Goal: Task Accomplishment & Management: Manage account settings

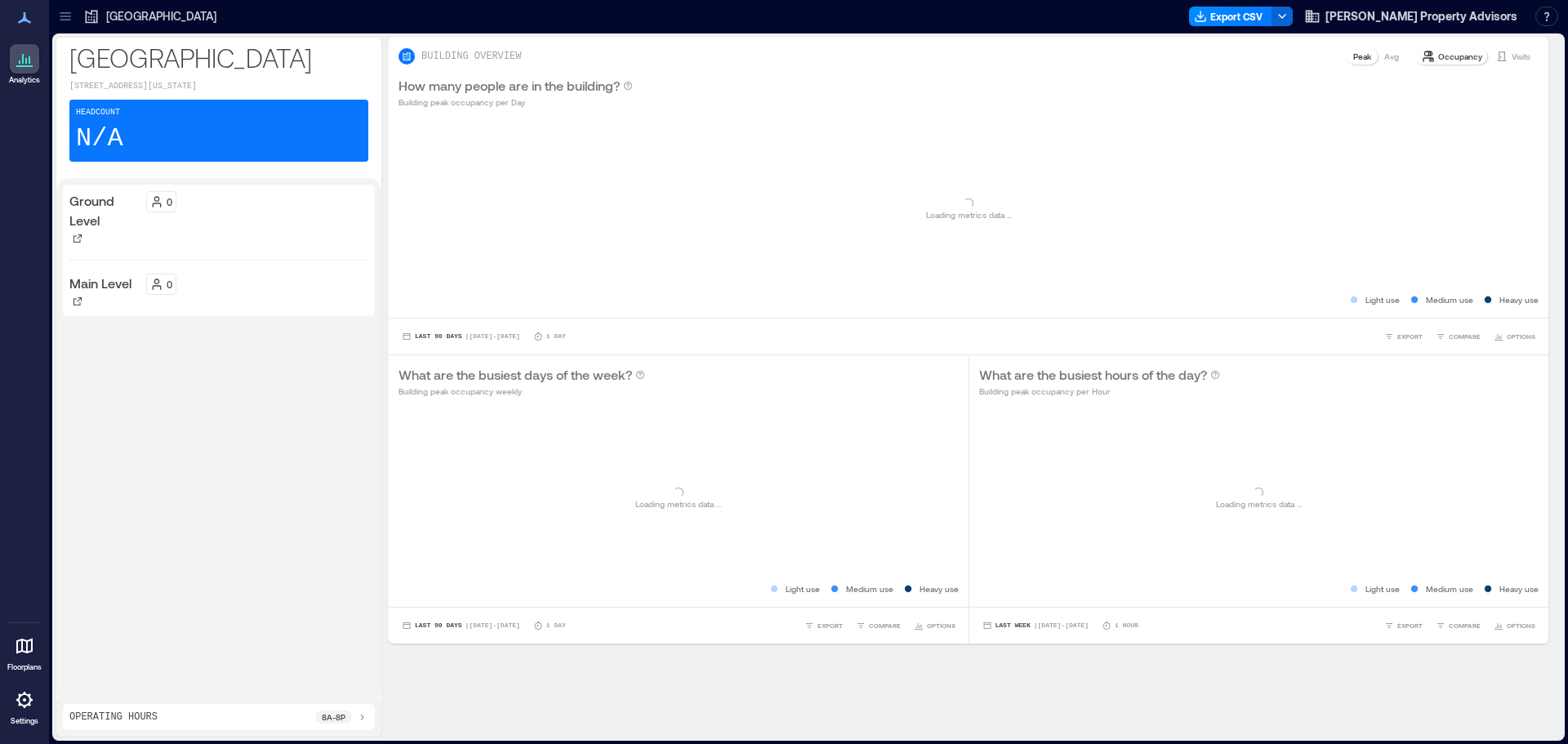
click at [95, 231] on p "Ground Level" at bounding box center [104, 211] width 70 height 40
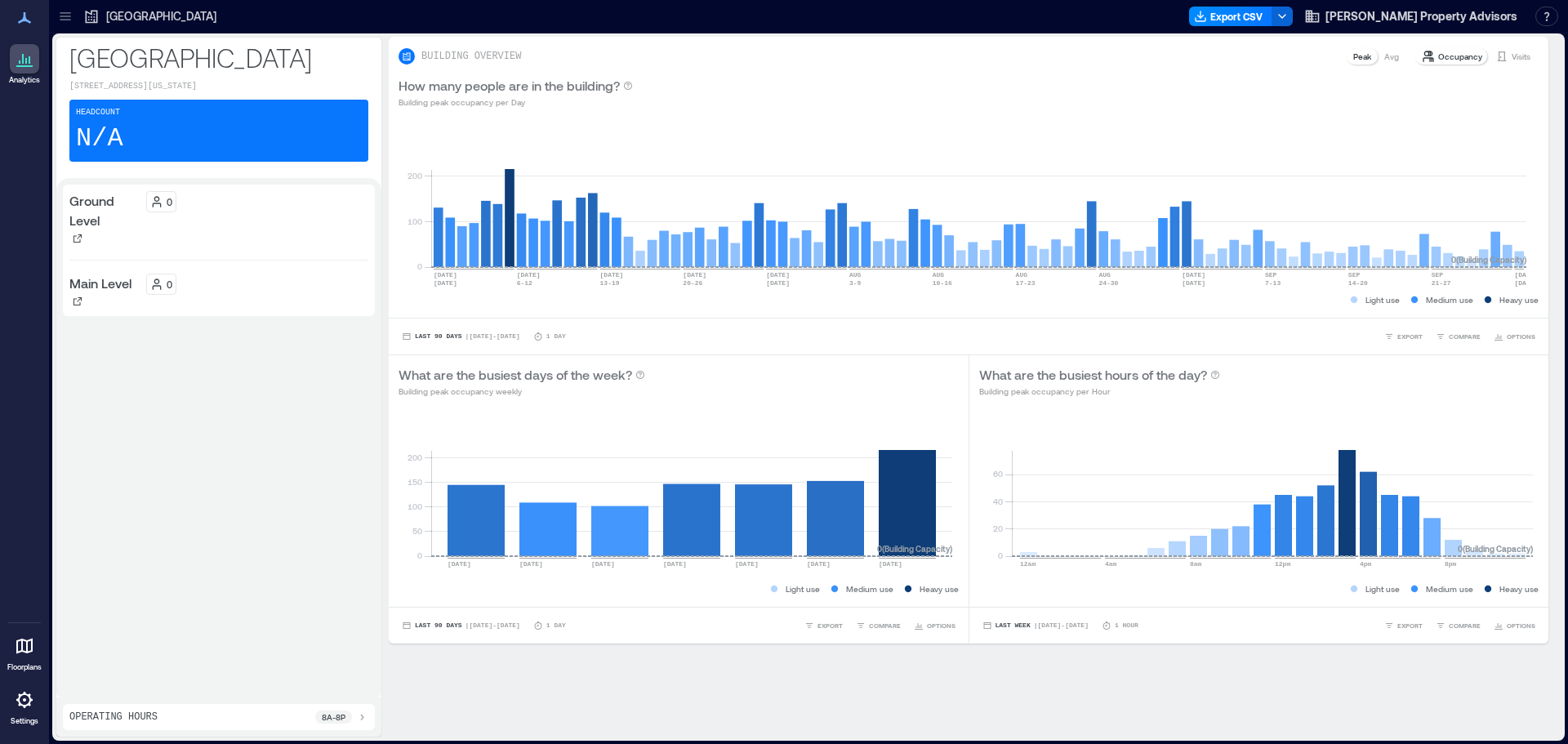
click at [97, 310] on div "Main Level" at bounding box center [104, 291] width 70 height 36
click at [26, 654] on icon at bounding box center [25, 646] width 20 height 20
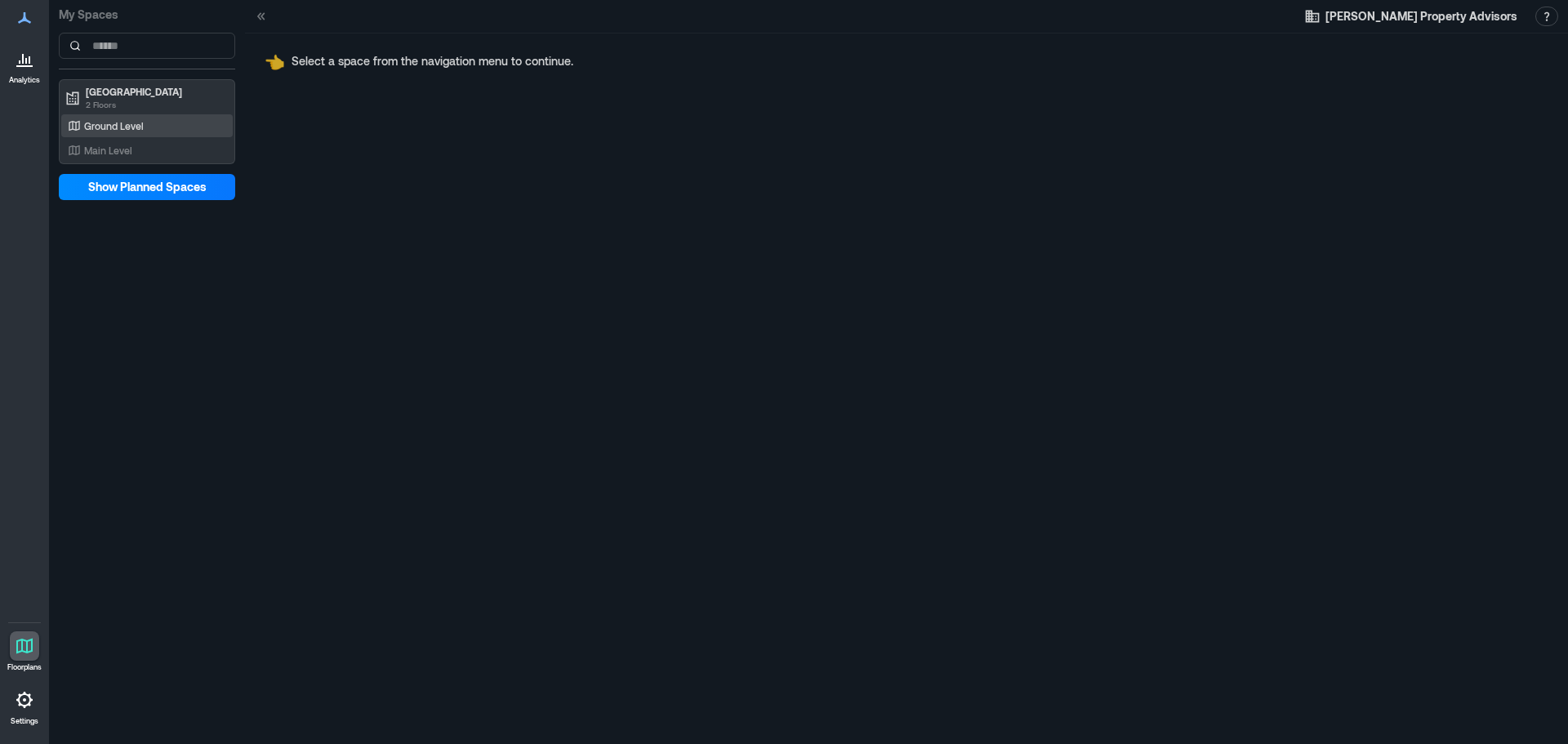
click at [110, 119] on p "Ground Level" at bounding box center [114, 125] width 59 height 13
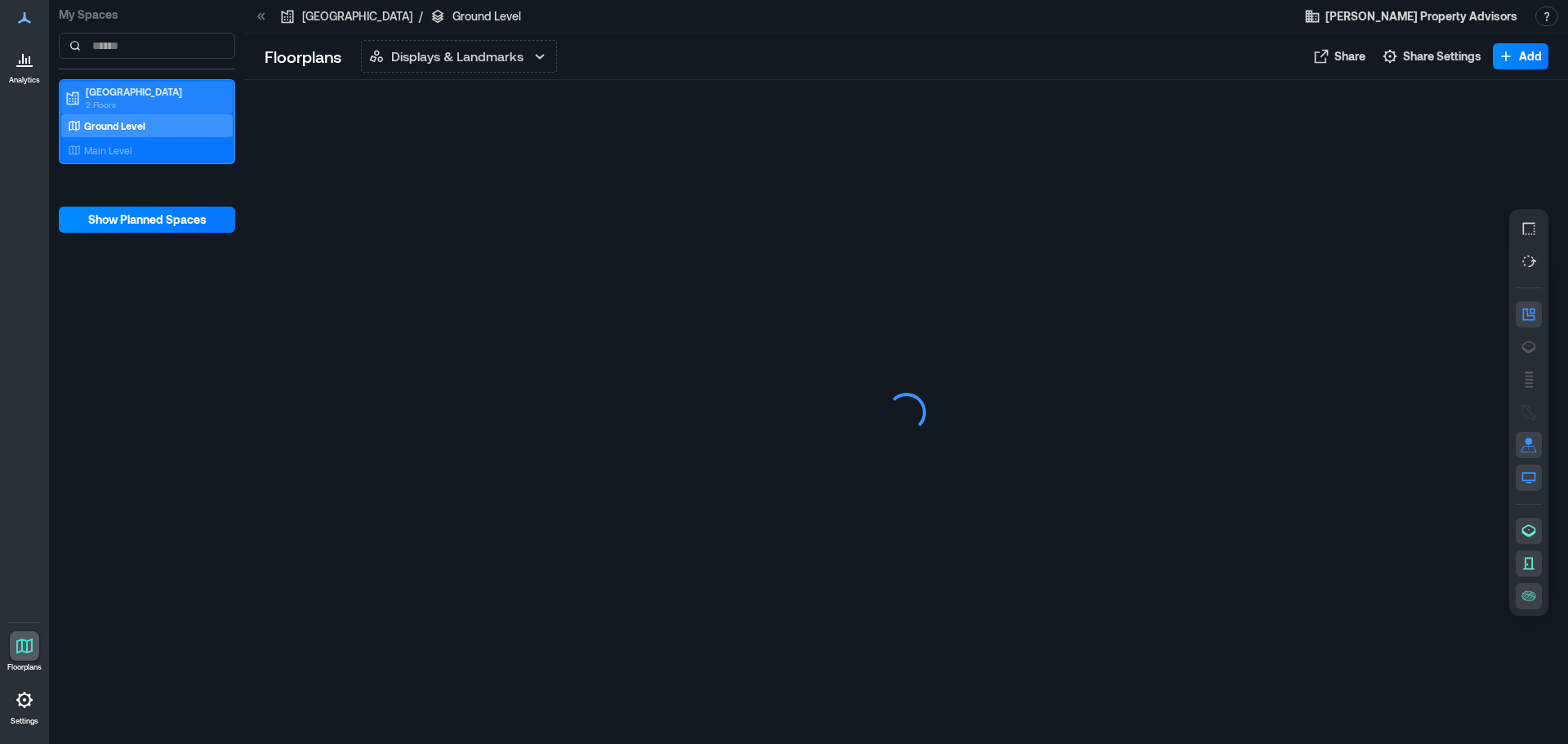
click at [115, 87] on p "[GEOGRAPHIC_DATA]" at bounding box center [154, 91] width 138 height 13
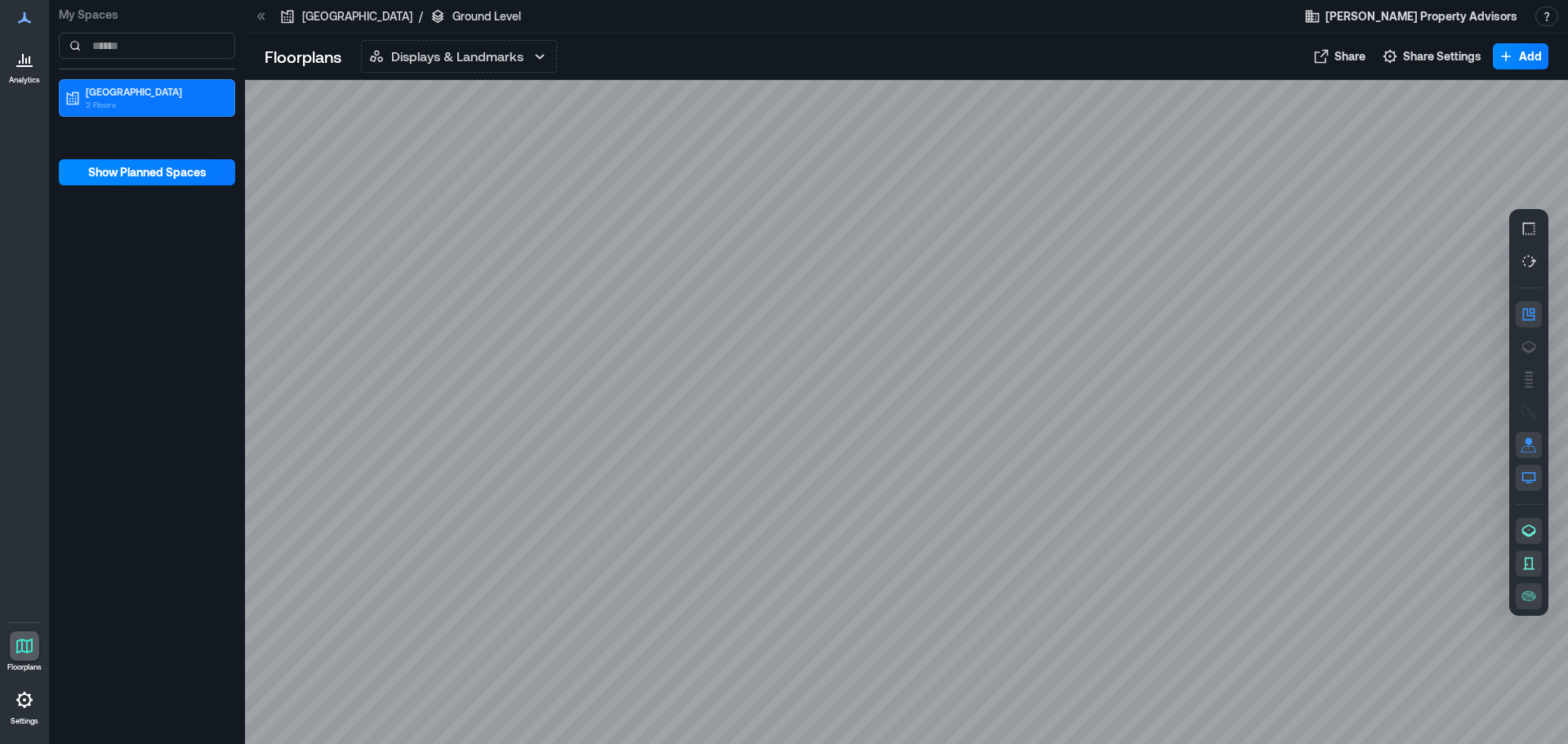
click at [394, 287] on div at bounding box center [907, 412] width 1323 height 664
click at [1531, 560] on icon "button" at bounding box center [1528, 563] width 17 height 17
click at [1528, 520] on button "button" at bounding box center [1528, 530] width 26 height 26
click at [149, 158] on div "My Spaces Grove Arcade 2 Floors Show Planned Spaces" at bounding box center [147, 92] width 196 height 185
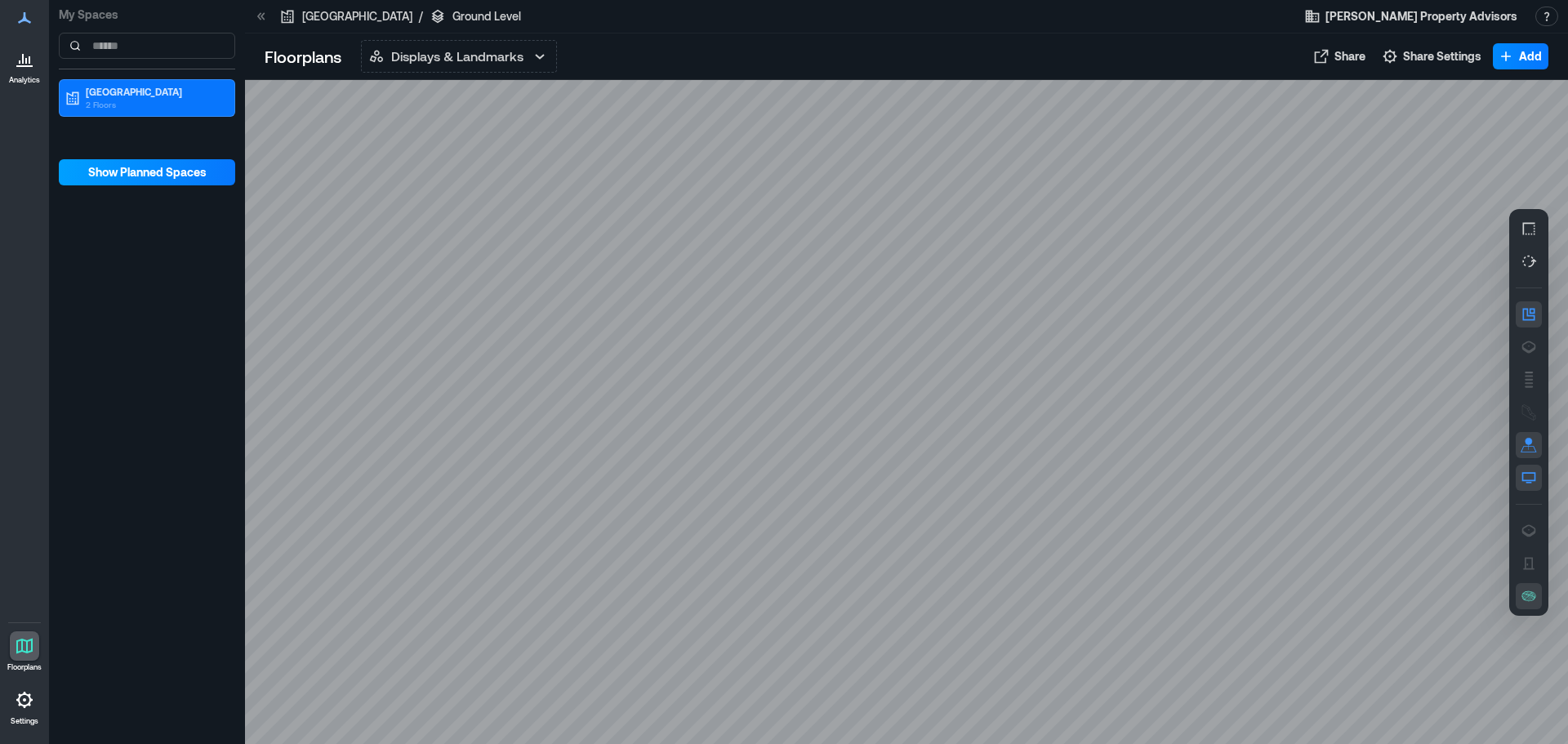
click at [150, 171] on span "Show Planned Spaces" at bounding box center [147, 172] width 119 height 17
click at [158, 170] on span "Hide Planned Spaces" at bounding box center [147, 172] width 114 height 17
click at [1431, 58] on span "Share Settings" at bounding box center [1441, 56] width 78 height 17
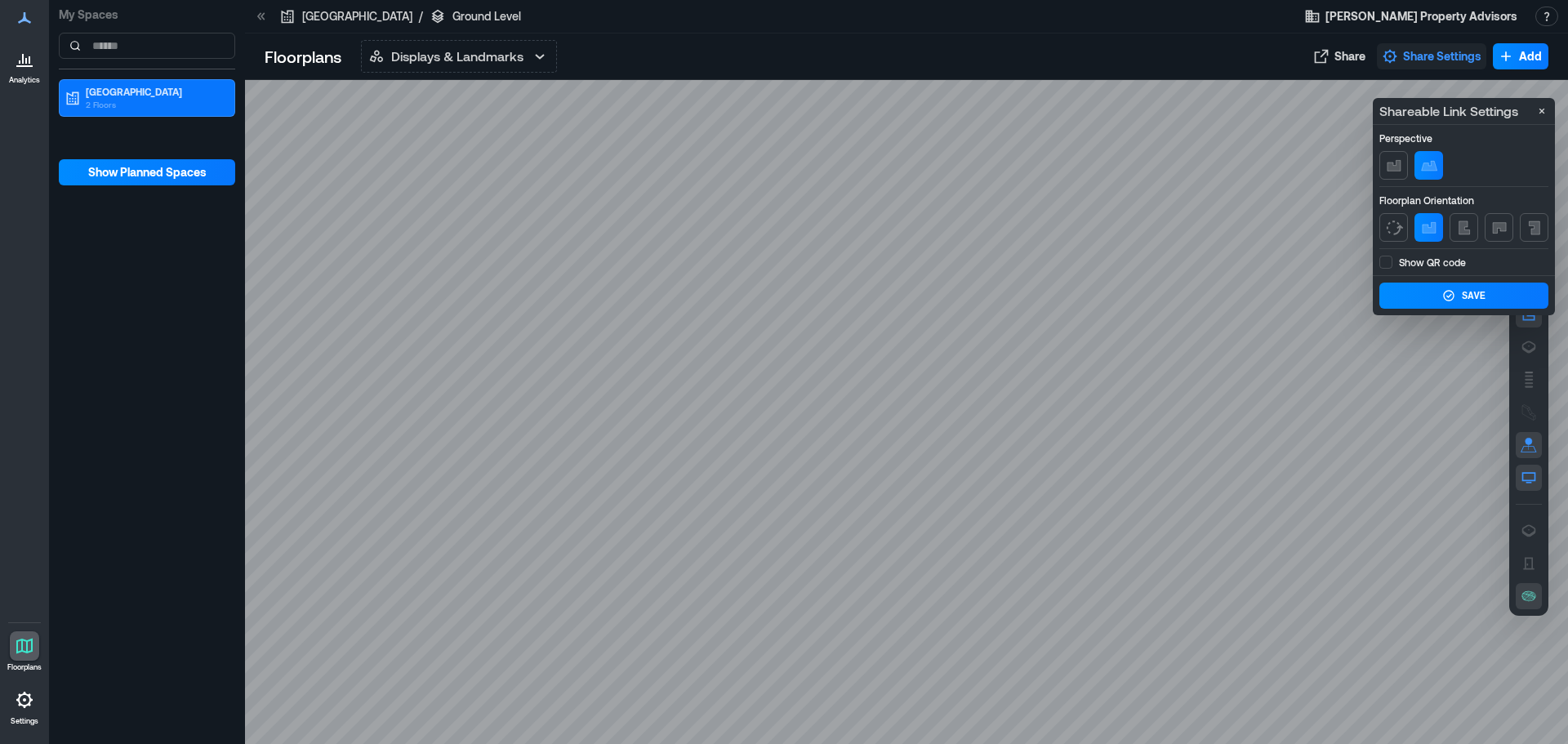
click at [1431, 58] on span "Share Settings" at bounding box center [1441, 56] width 78 height 17
click at [29, 698] on icon at bounding box center [25, 699] width 20 height 20
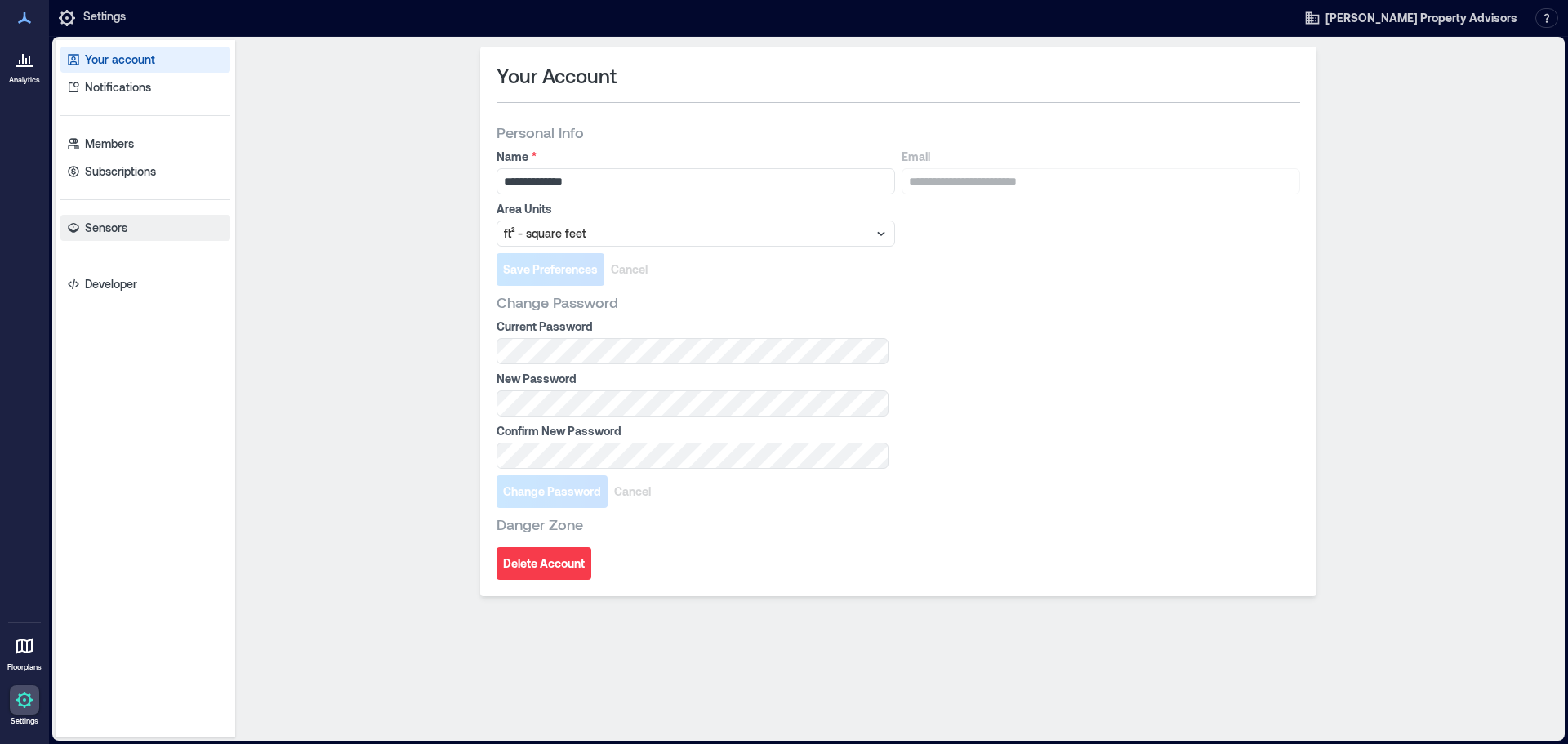
click at [97, 239] on link "Sensors" at bounding box center [146, 228] width 170 height 26
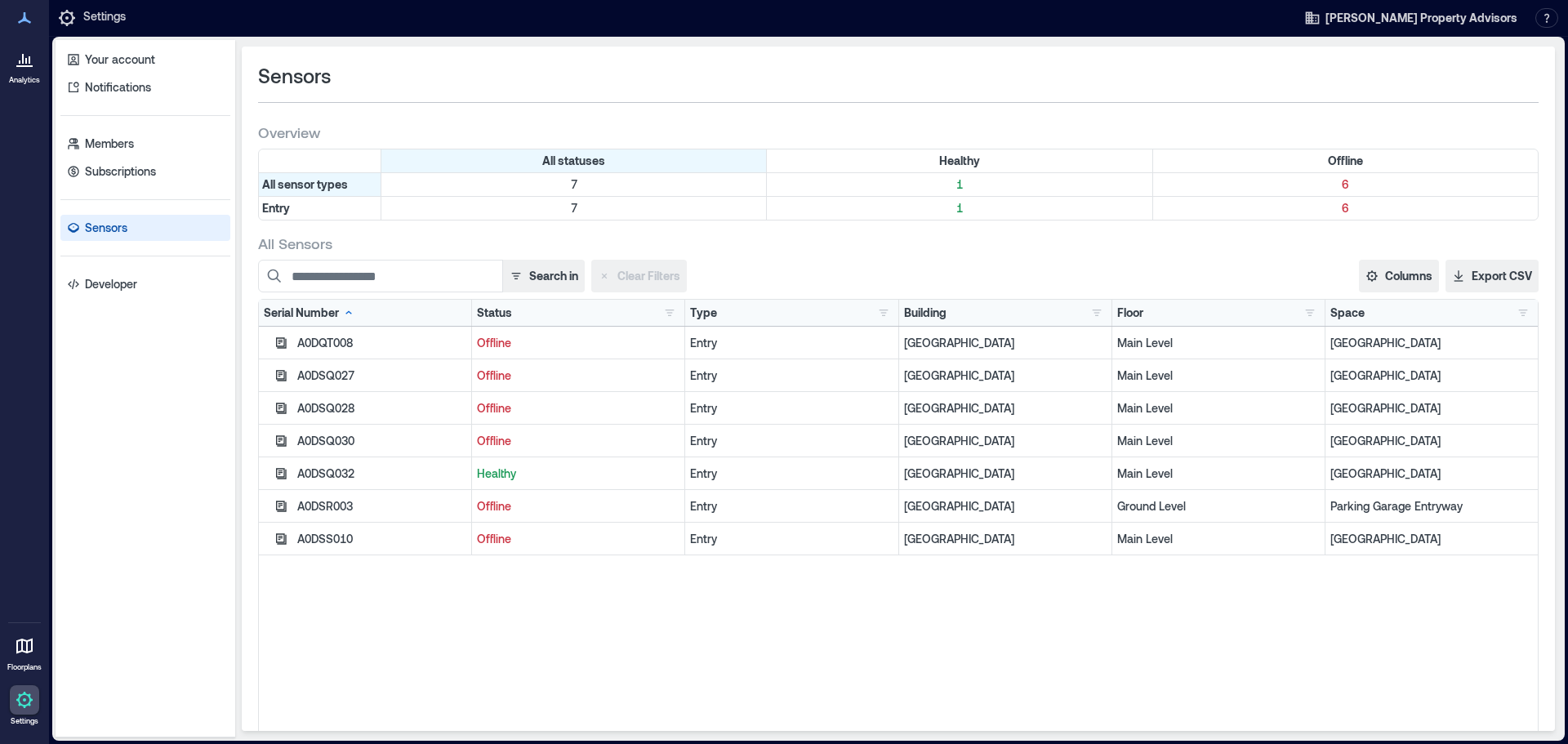
click at [371, 476] on div "A0DSQ032" at bounding box center [381, 473] width 169 height 17
click at [371, 475] on div "A0DSQ032" at bounding box center [381, 473] width 169 height 17
click at [504, 468] on p "Healthy" at bounding box center [578, 473] width 203 height 17
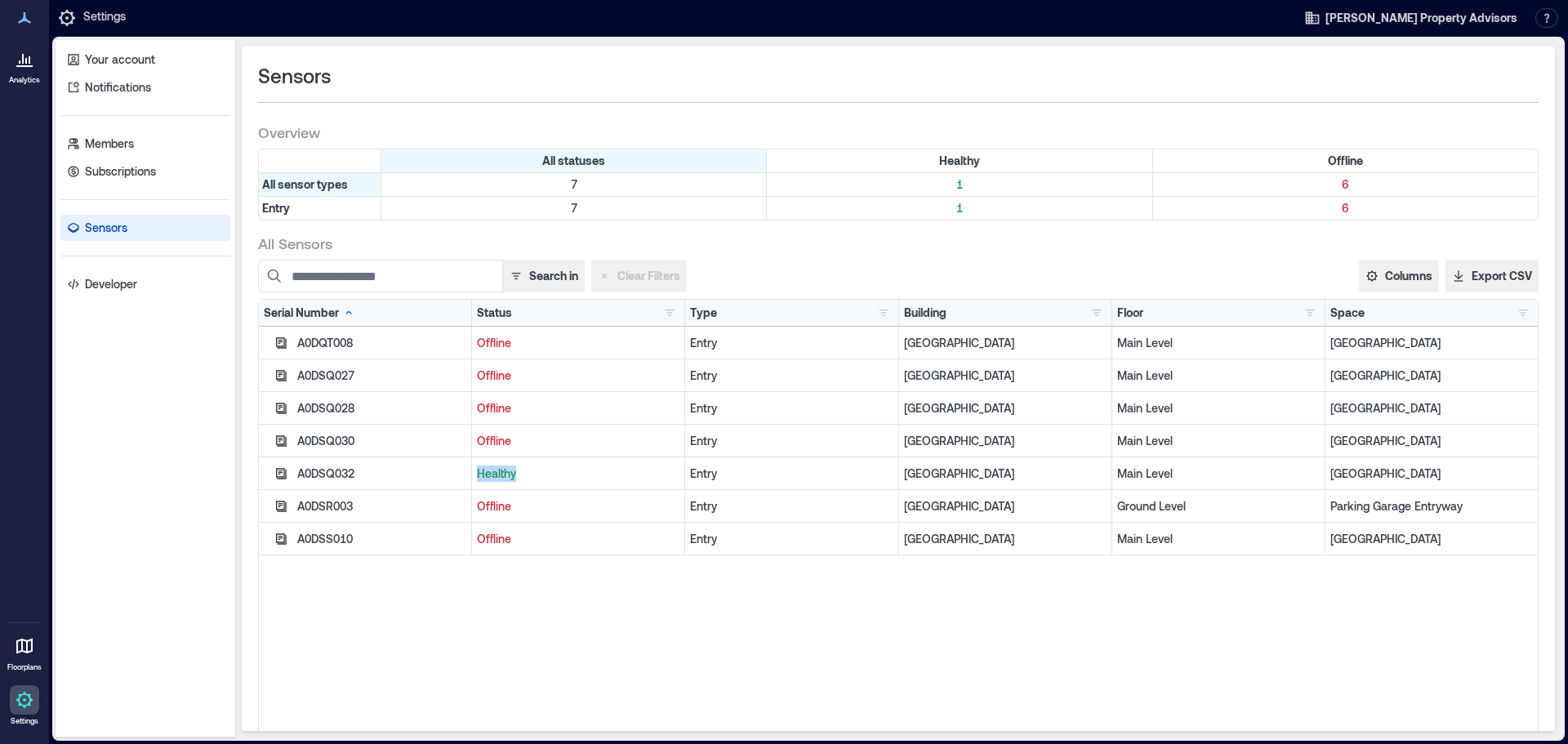
click at [31, 72] on div at bounding box center [25, 59] width 30 height 30
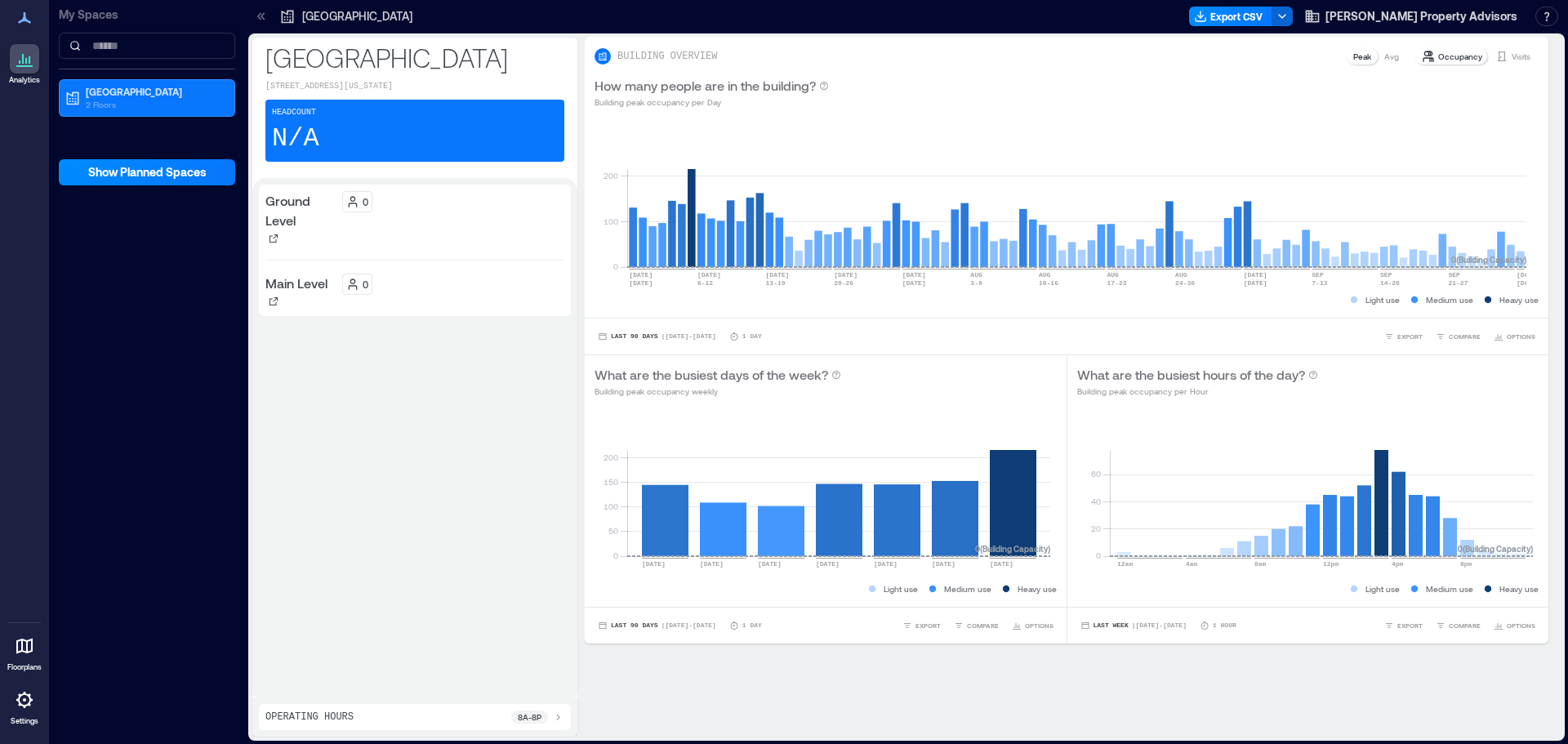
click at [265, 219] on p "Ground Level" at bounding box center [300, 211] width 70 height 40
click at [343, 721] on p "Operating Hours" at bounding box center [309, 716] width 88 height 13
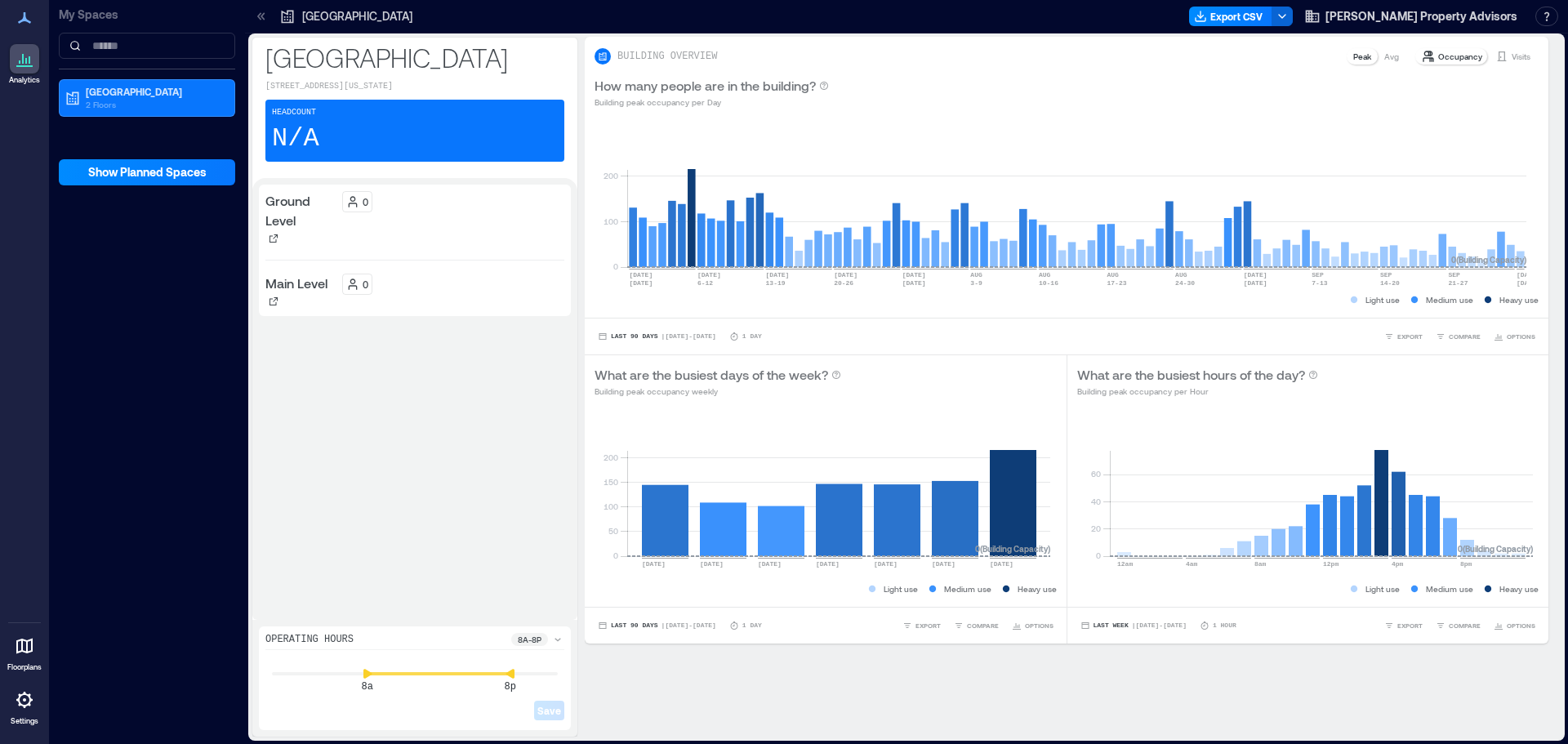
click at [18, 648] on icon at bounding box center [25, 646] width 17 height 16
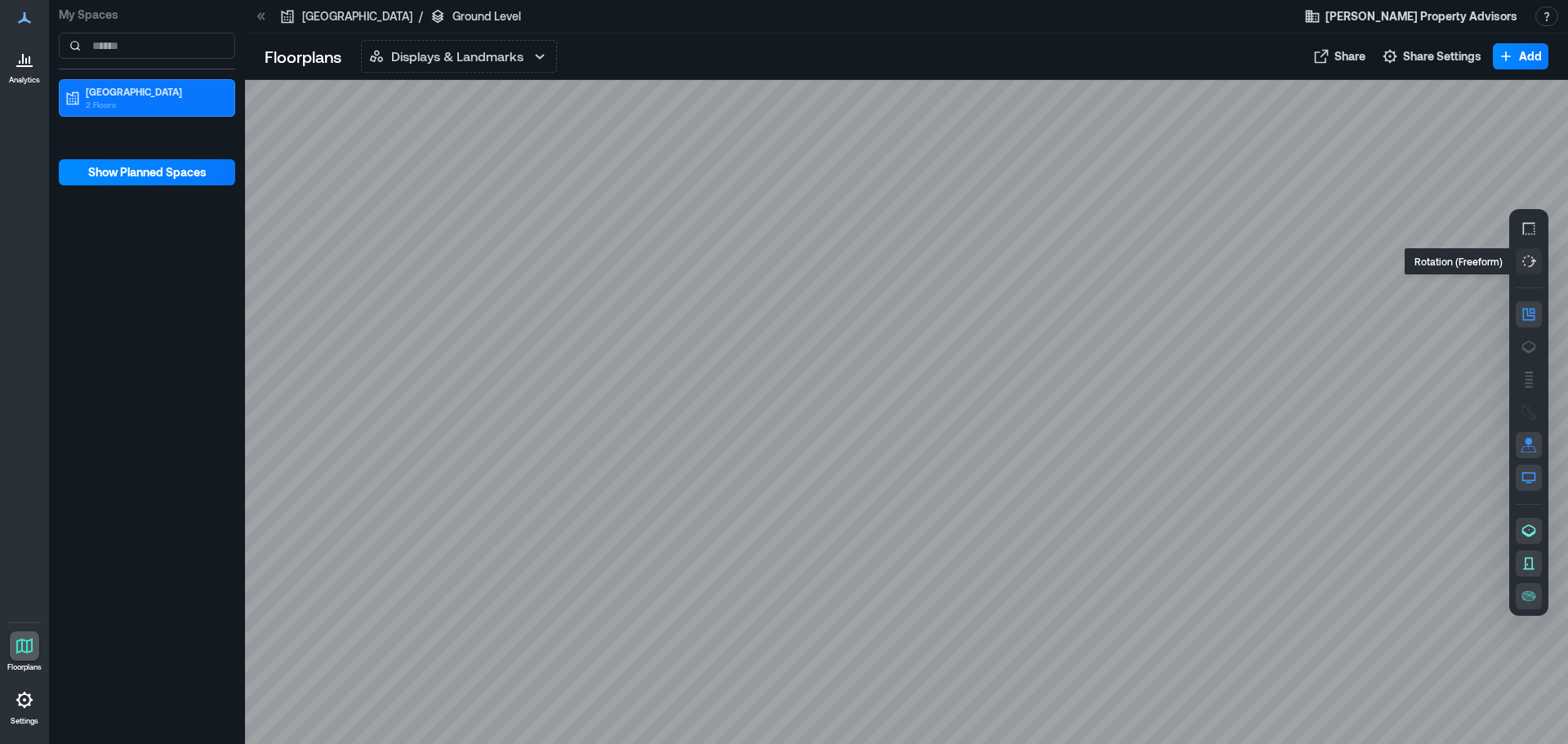
click at [1532, 251] on button "button" at bounding box center [1528, 261] width 26 height 26
click at [1450, 58] on span "Share Settings" at bounding box center [1441, 56] width 78 height 17
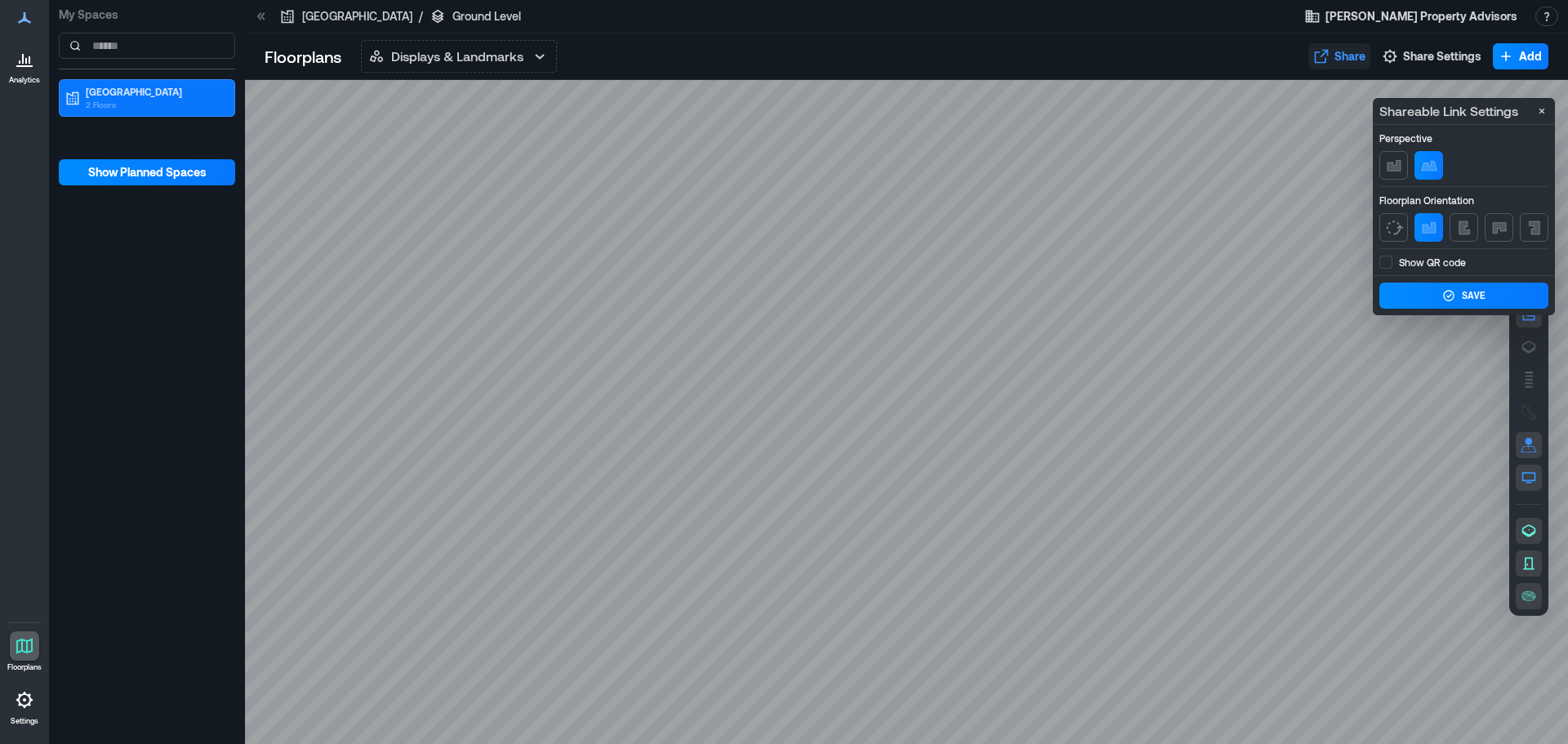
click at [1368, 56] on button "Share" at bounding box center [1339, 56] width 62 height 26
click at [461, 280] on div at bounding box center [907, 412] width 1323 height 664
click at [1550, 593] on div at bounding box center [907, 412] width 1323 height 664
click at [1537, 595] on button "button" at bounding box center [1528, 596] width 26 height 26
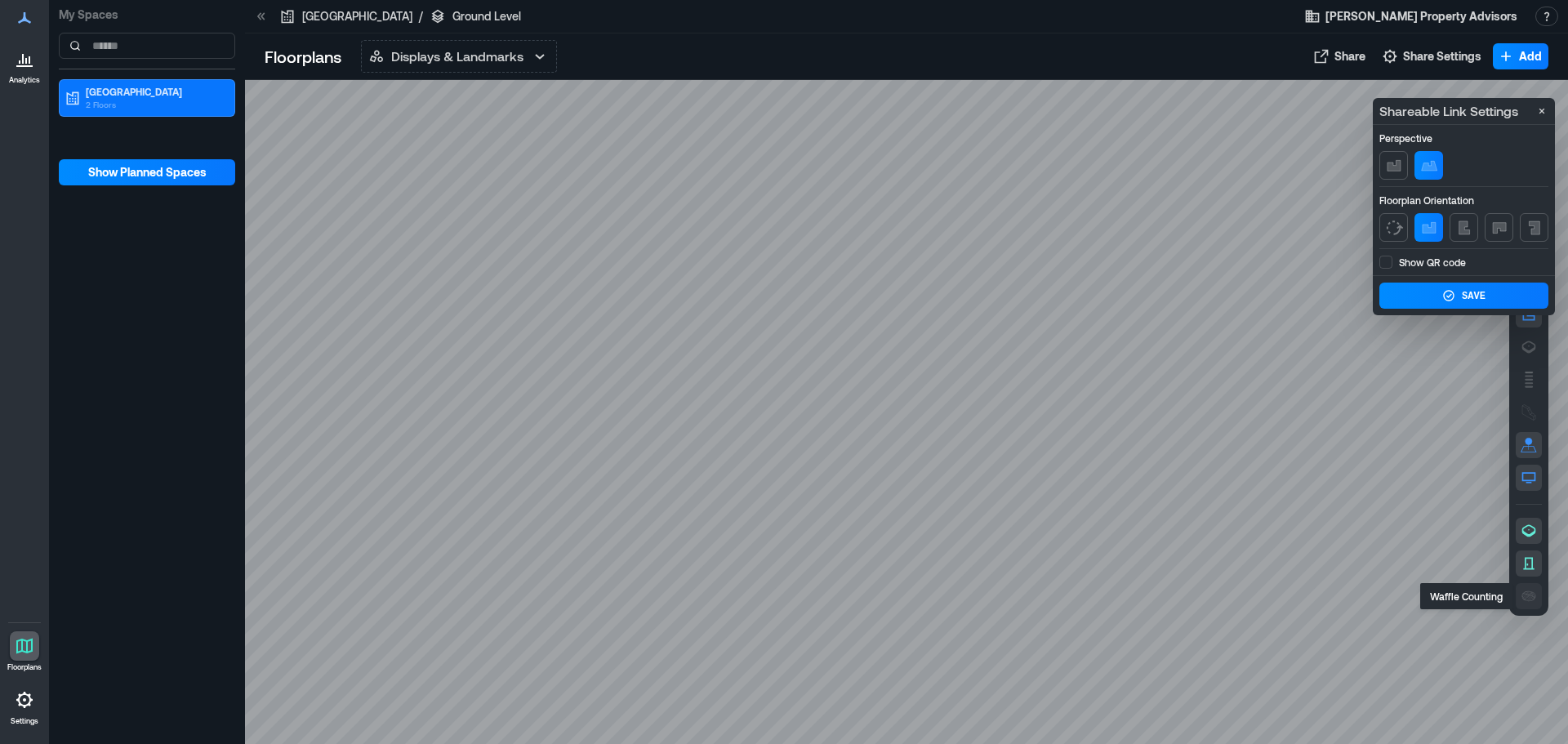
click at [1528, 595] on icon "button" at bounding box center [1529, 596] width 14 height 10
click at [1529, 553] on button "button" at bounding box center [1528, 563] width 26 height 26
click at [1421, 298] on button "Save" at bounding box center [1464, 295] width 169 height 26
click at [1473, 290] on div "Save" at bounding box center [1474, 296] width 24 height 13
click at [132, 165] on span "Show Planned Spaces" at bounding box center [147, 172] width 119 height 17
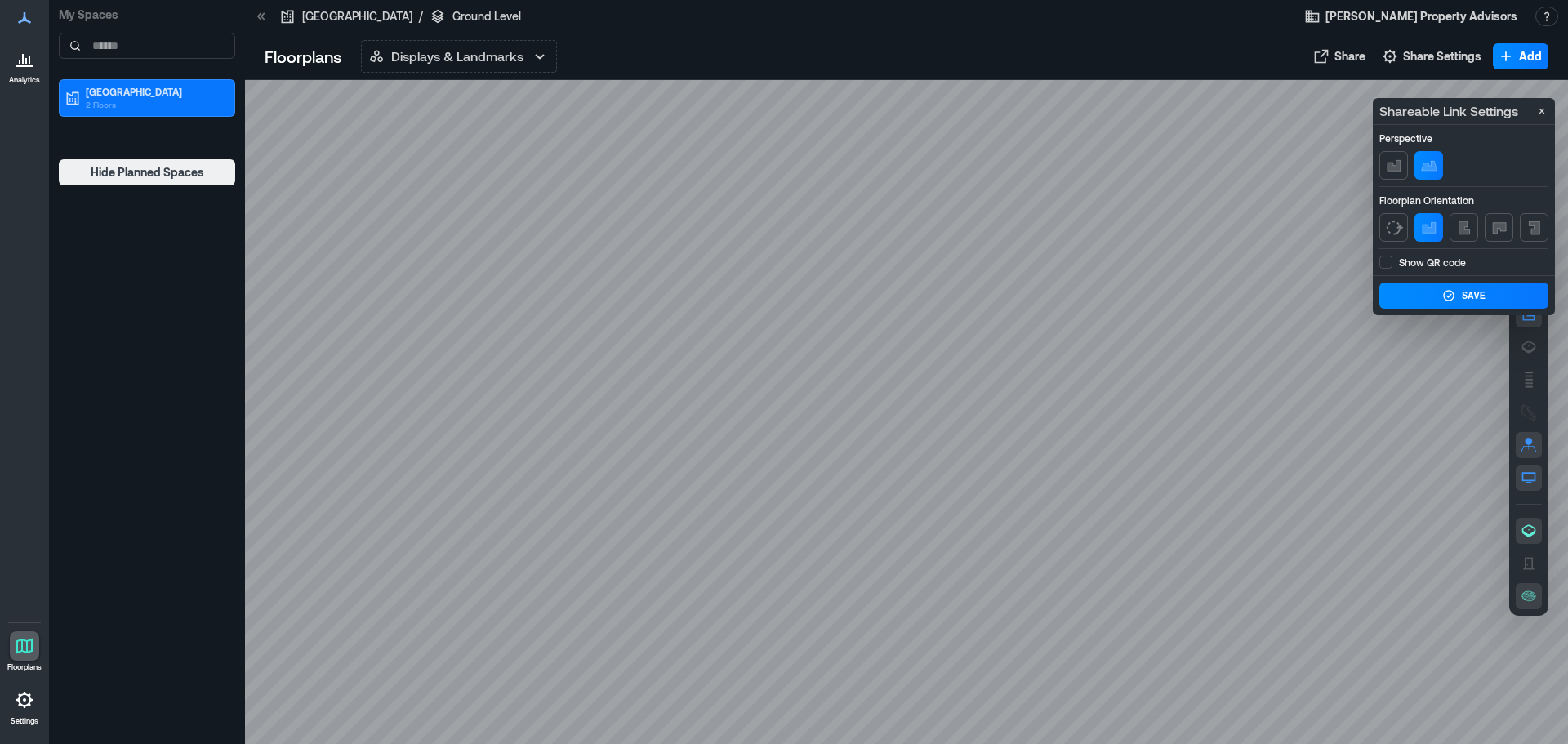
click at [128, 81] on div "Grove Arcade 2 Floors" at bounding box center [147, 98] width 176 height 38
click at [129, 90] on p "[GEOGRAPHIC_DATA]" at bounding box center [154, 91] width 138 height 13
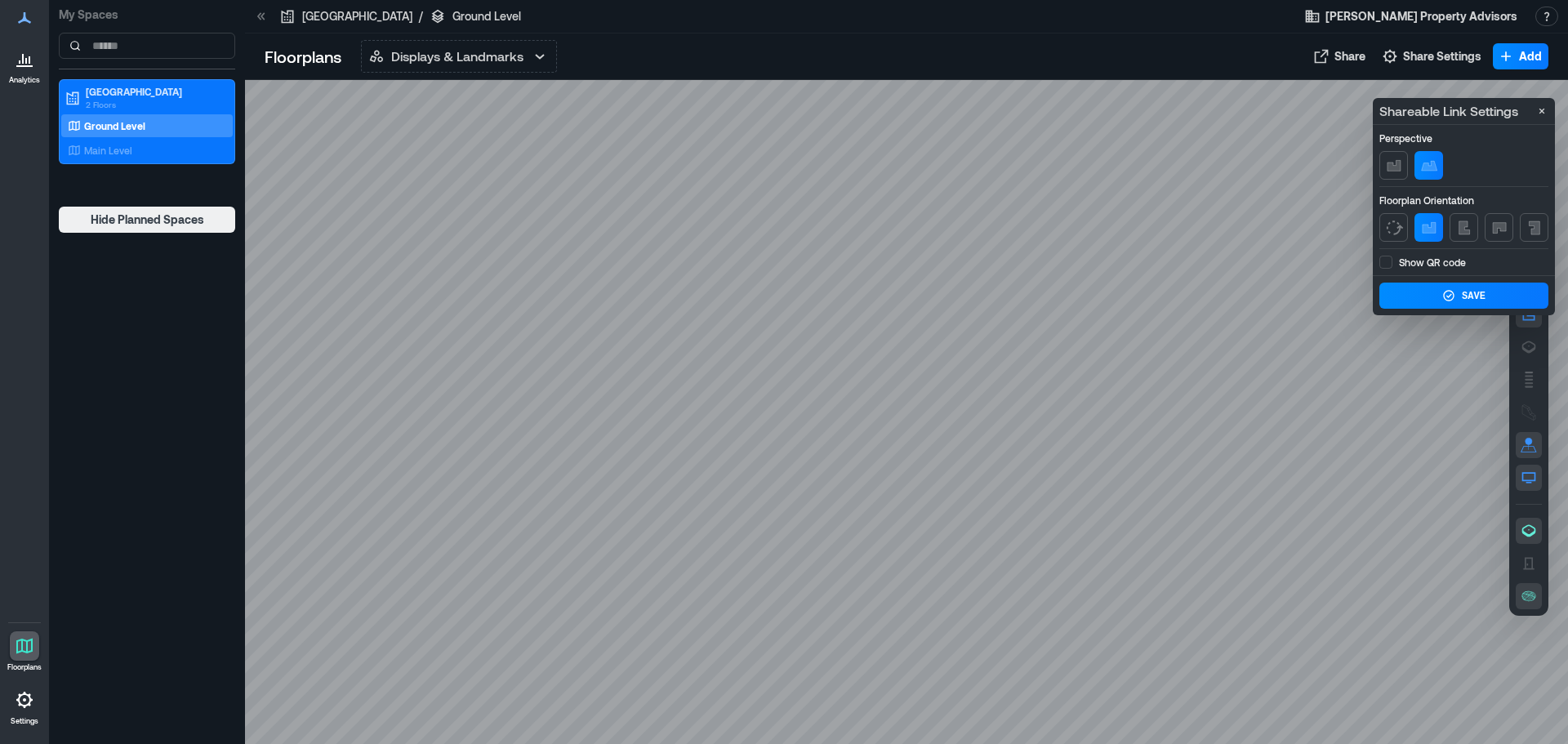
click at [128, 119] on div "Ground Level" at bounding box center [144, 126] width 158 height 17
click at [114, 147] on p "Main Level" at bounding box center [108, 149] width 49 height 13
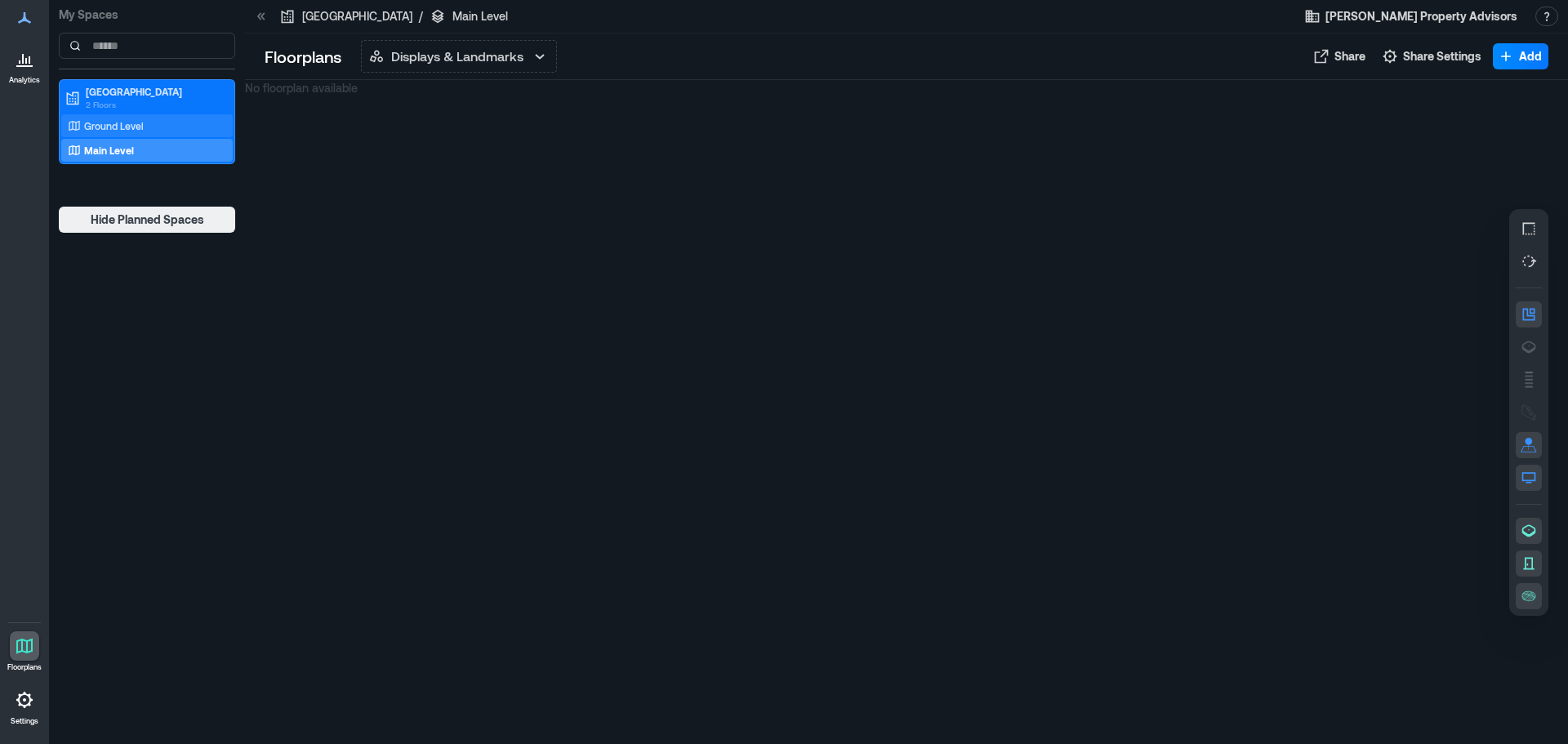
click at [119, 124] on p "Ground Level" at bounding box center [114, 125] width 59 height 13
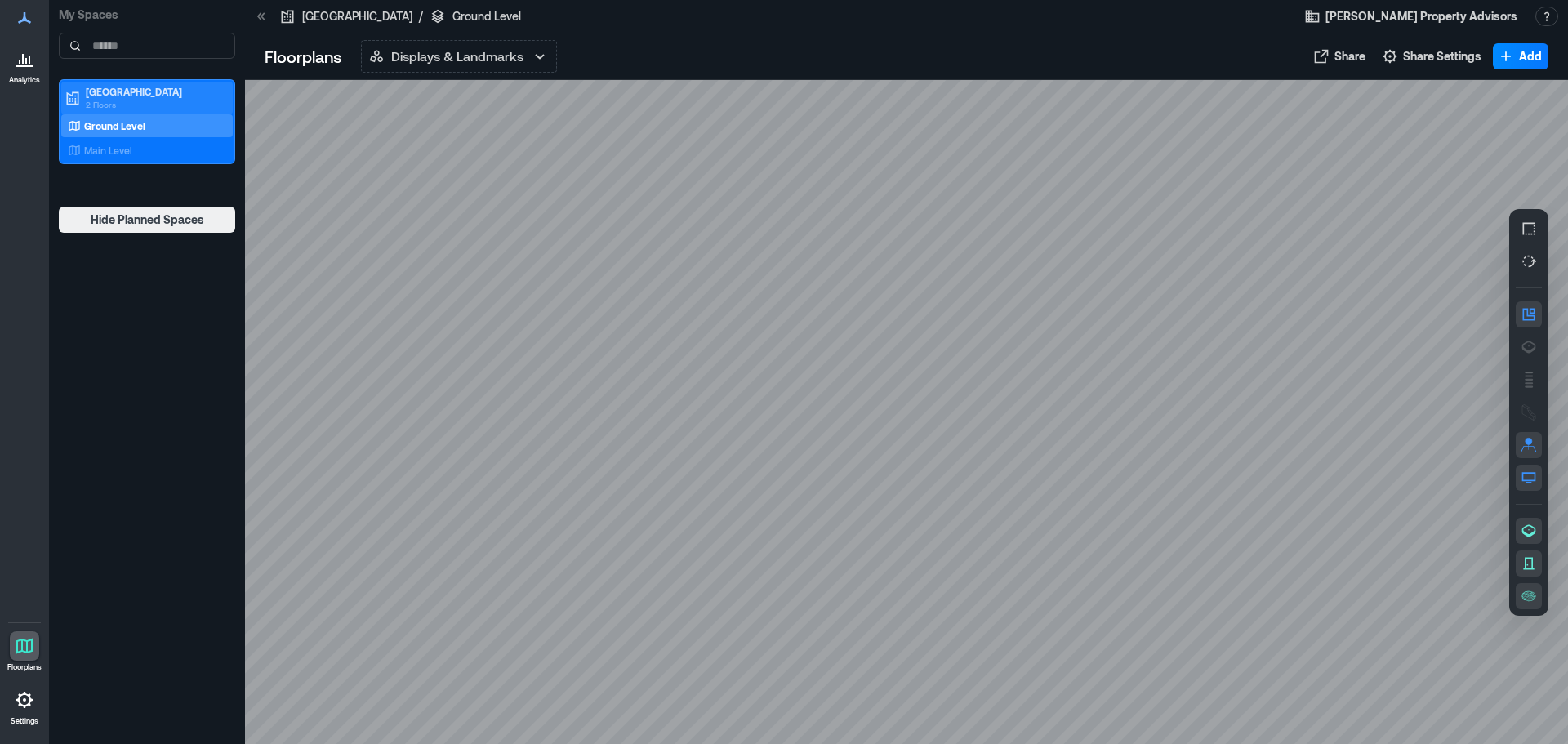
click at [113, 98] on p "2 Floors" at bounding box center [154, 104] width 138 height 13
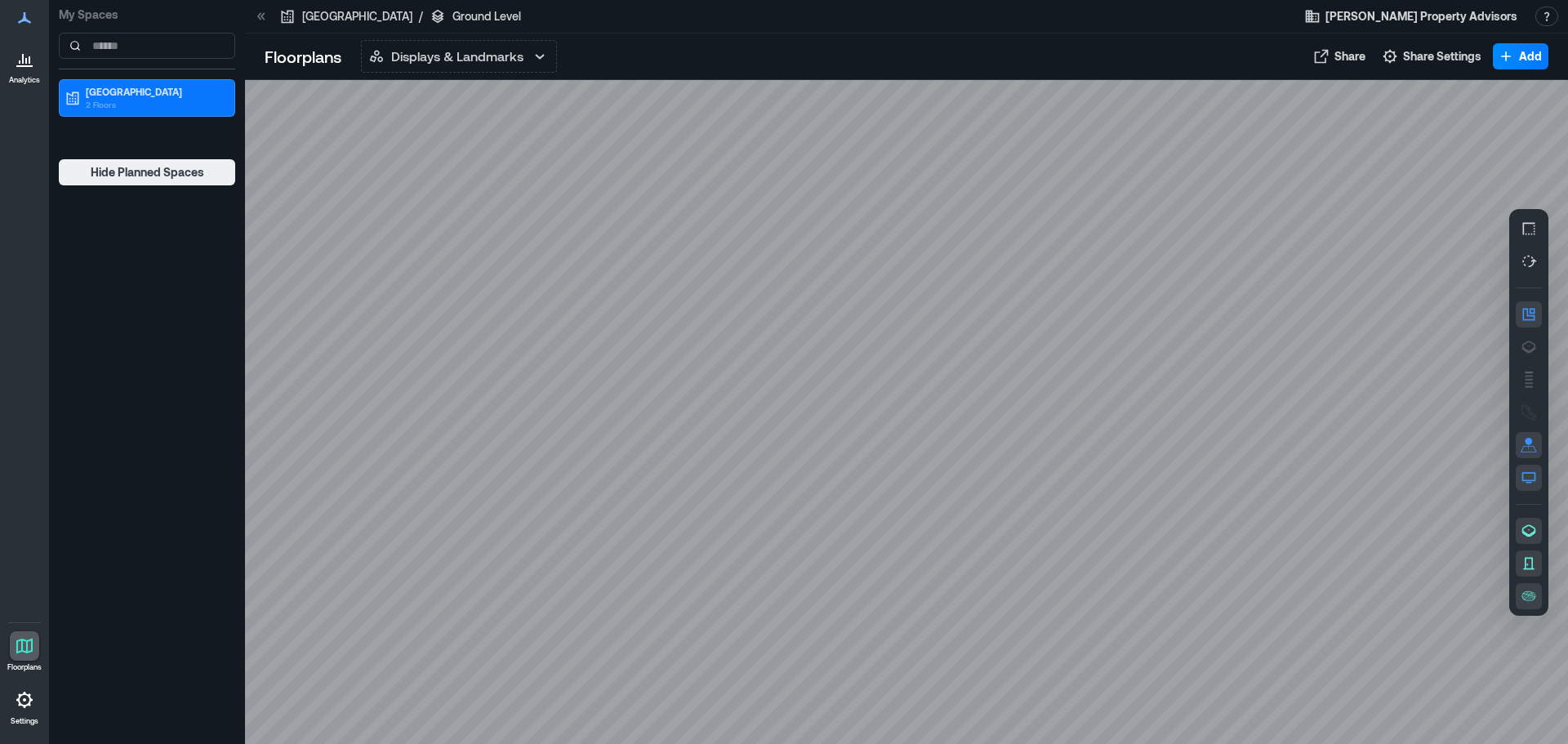
click at [452, 18] on p "Ground Level" at bounding box center [486, 16] width 68 height 17
click at [536, 52] on icon "button" at bounding box center [539, 56] width 20 height 20
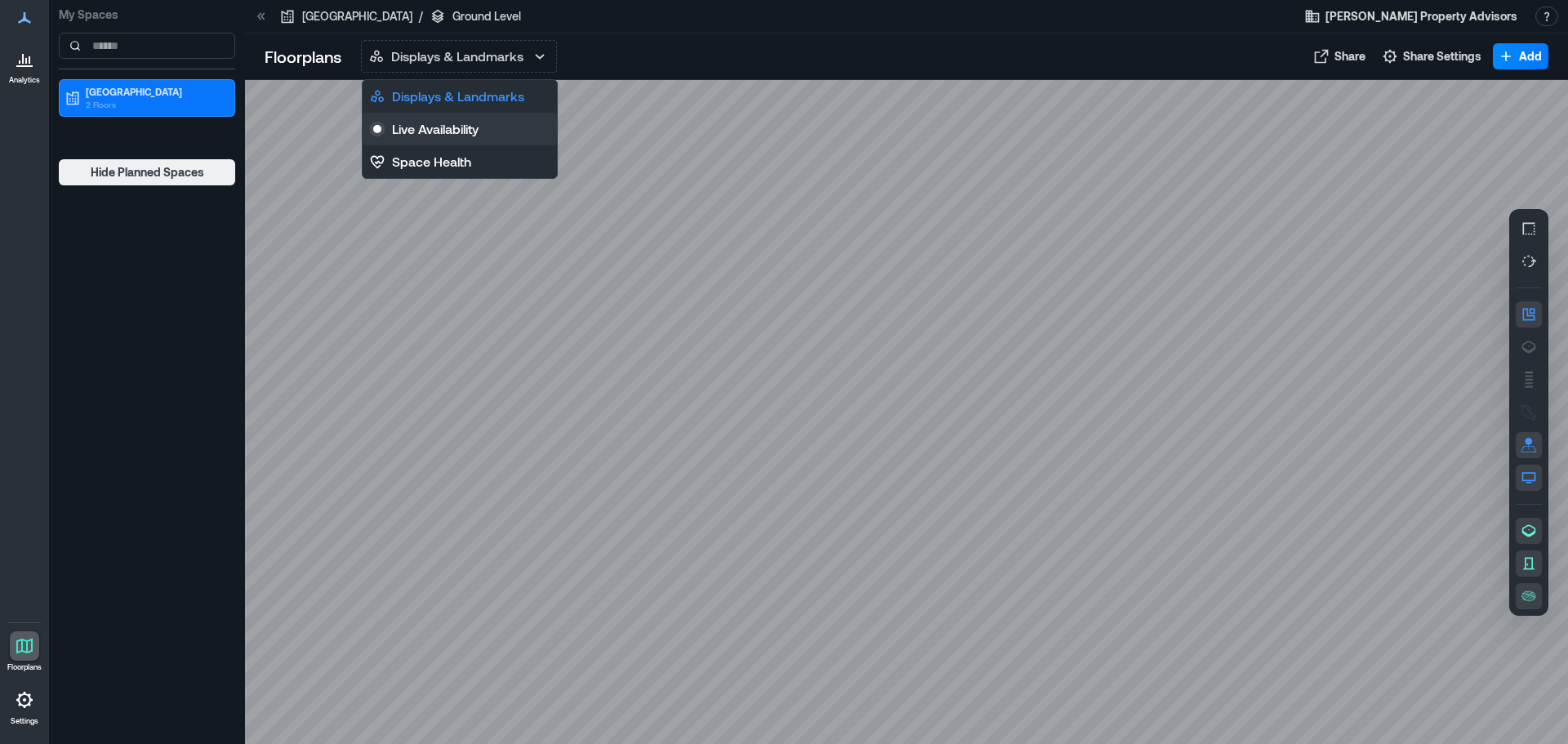
click at [478, 127] on p "Live Availability" at bounding box center [435, 129] width 86 height 20
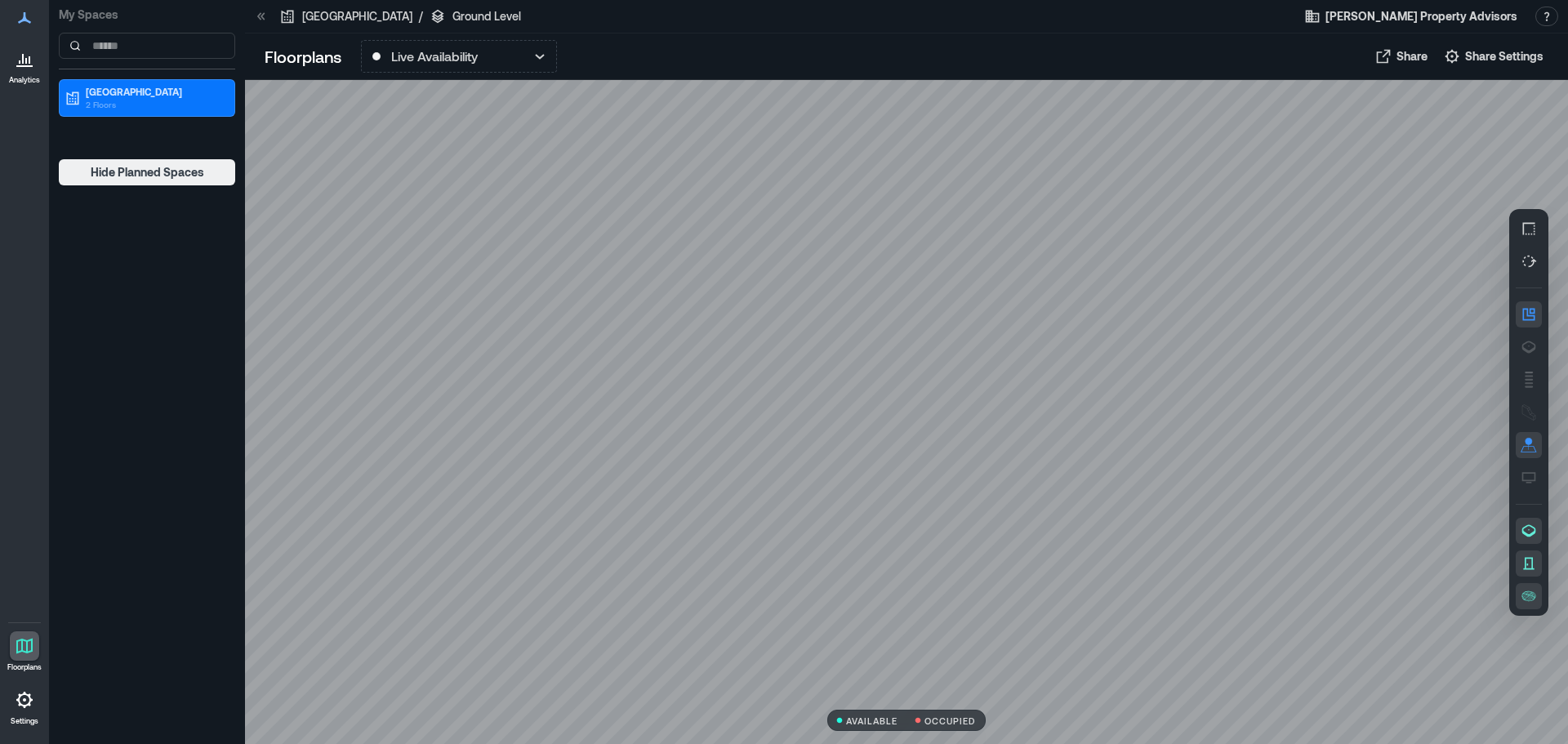
click at [866, 721] on p "AVAILABLE" at bounding box center [872, 720] width 52 height 9
click at [942, 720] on p "OCCUPIED" at bounding box center [950, 720] width 51 height 9
click at [173, 37] on input at bounding box center [147, 46] width 176 height 26
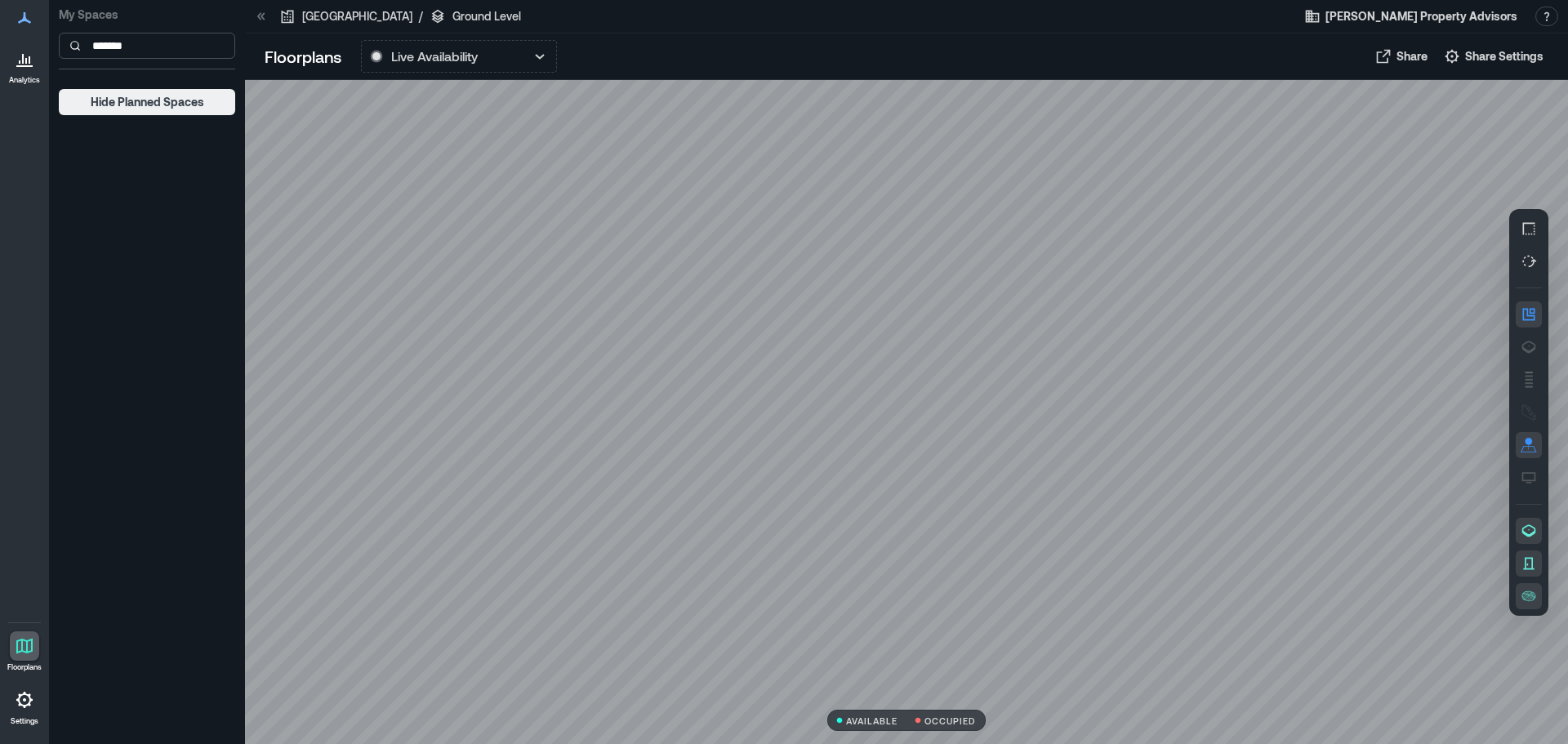
type input "*******"
click at [1504, 10] on span "Dewey Property Advisors" at bounding box center [1421, 16] width 192 height 17
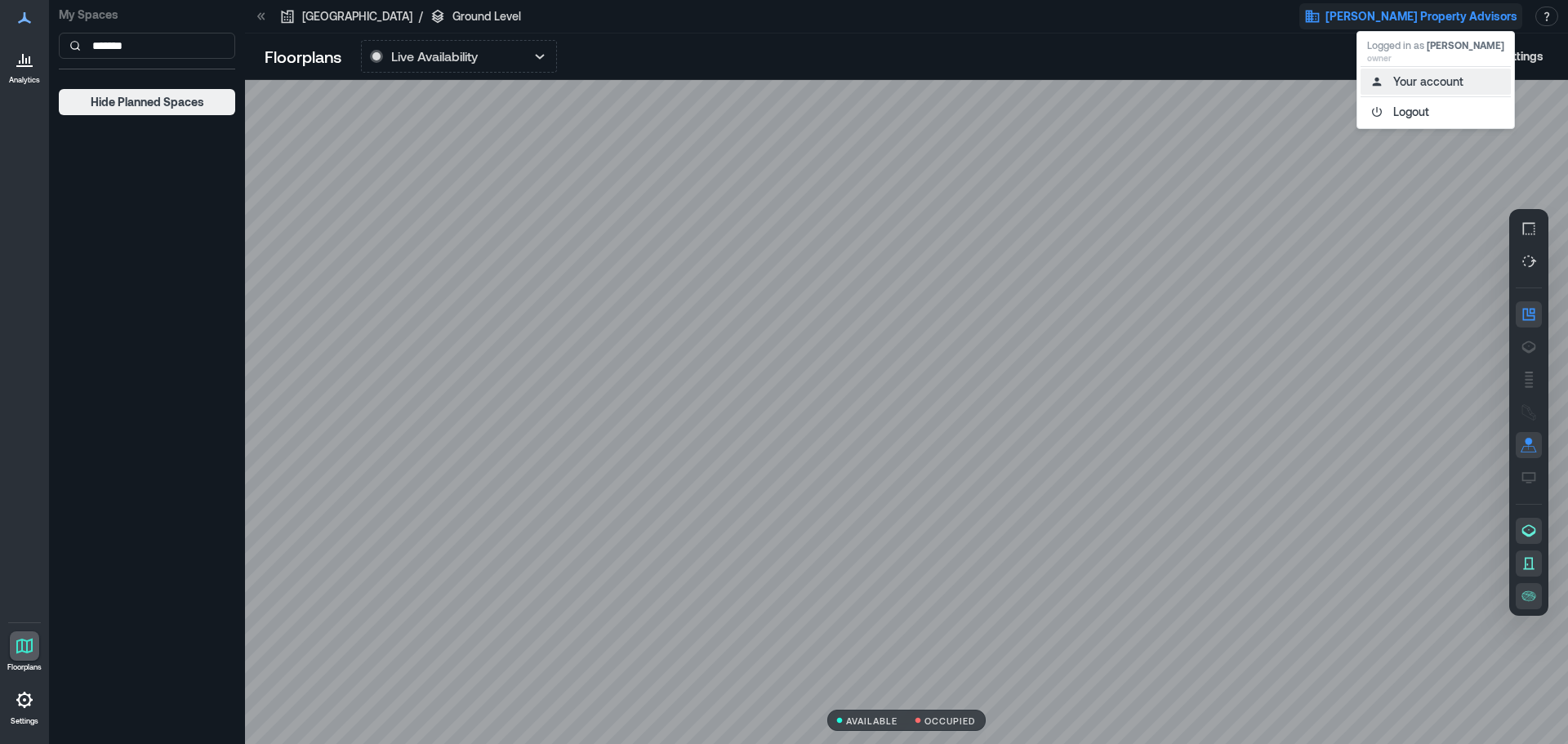
click at [1409, 75] on button "Your account" at bounding box center [1436, 81] width 150 height 26
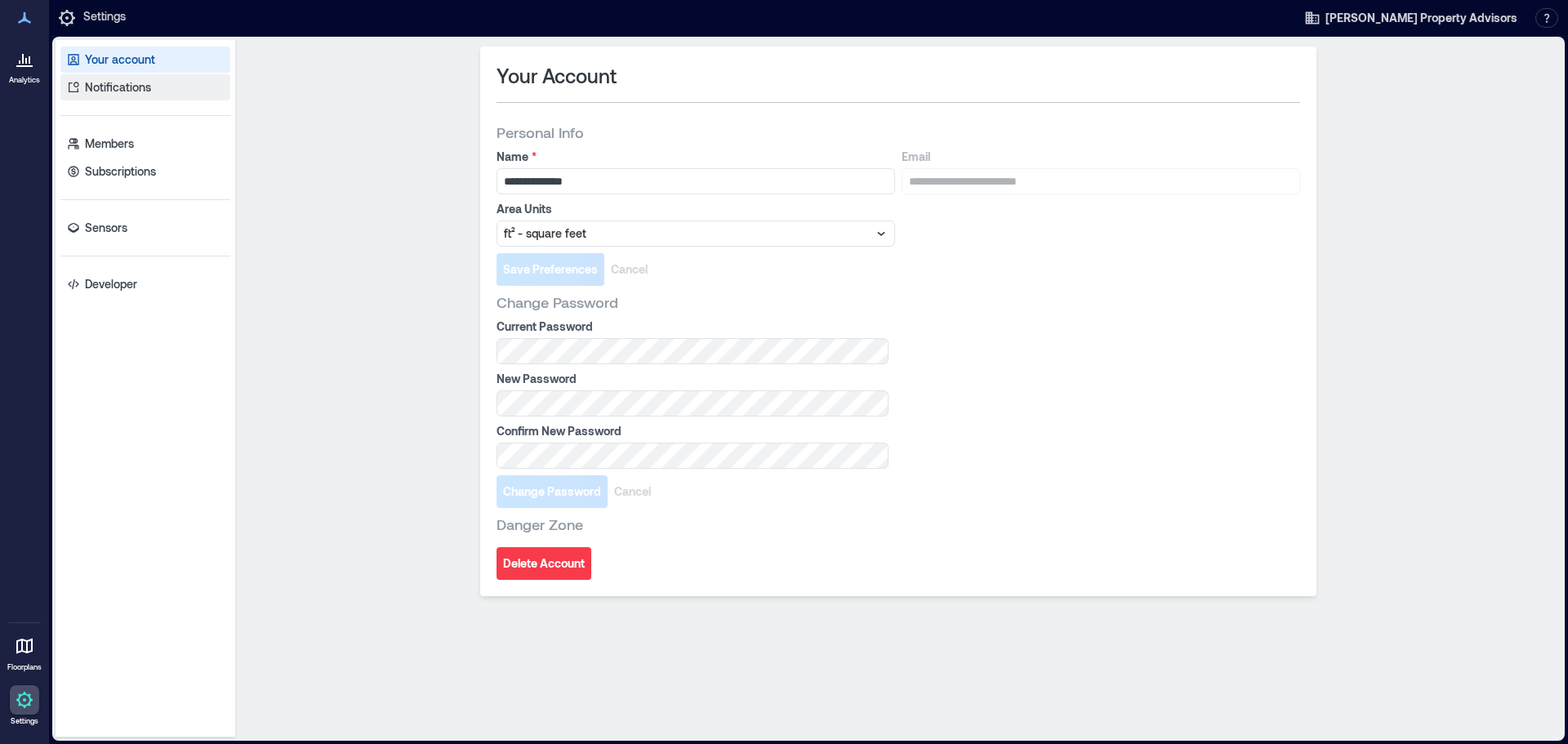
click at [108, 86] on p "Notifications" at bounding box center [118, 87] width 66 height 17
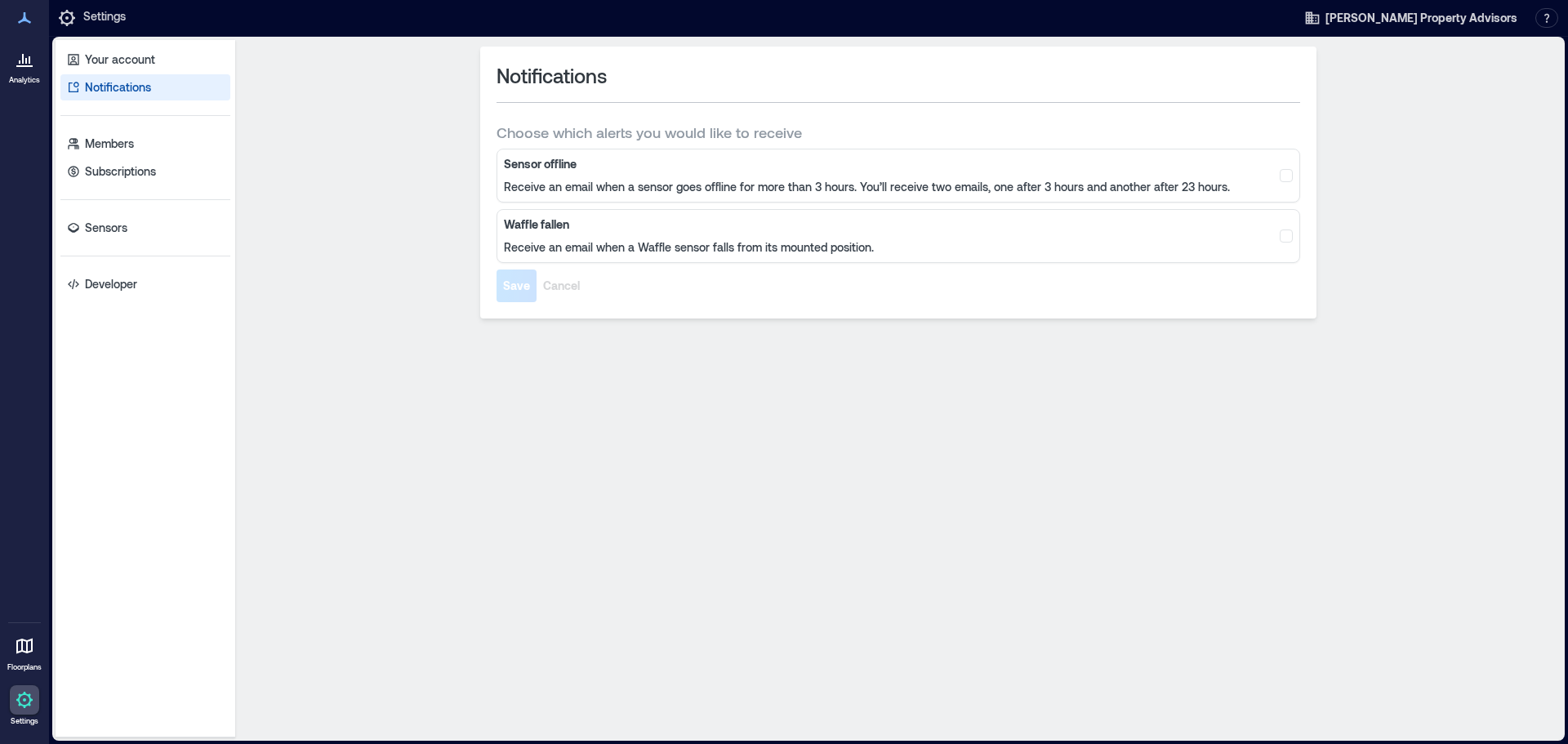
click at [562, 179] on p "Receive an email when a sensor goes offline for more than 3 hours. You’ll recei…" at bounding box center [866, 187] width 726 height 17
click at [133, 142] on p "Members" at bounding box center [110, 143] width 49 height 17
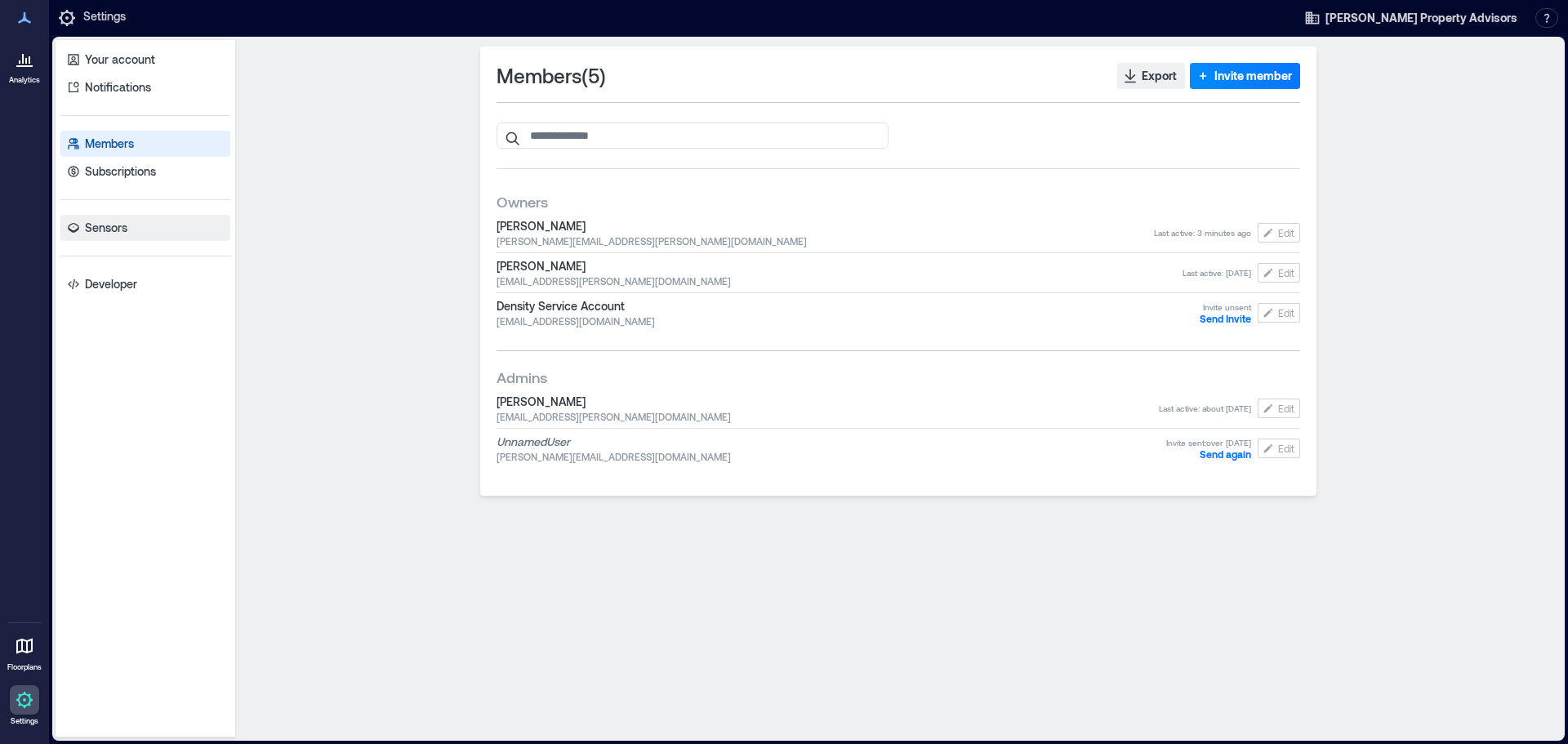
click at [115, 227] on p "Sensors" at bounding box center [106, 228] width 43 height 17
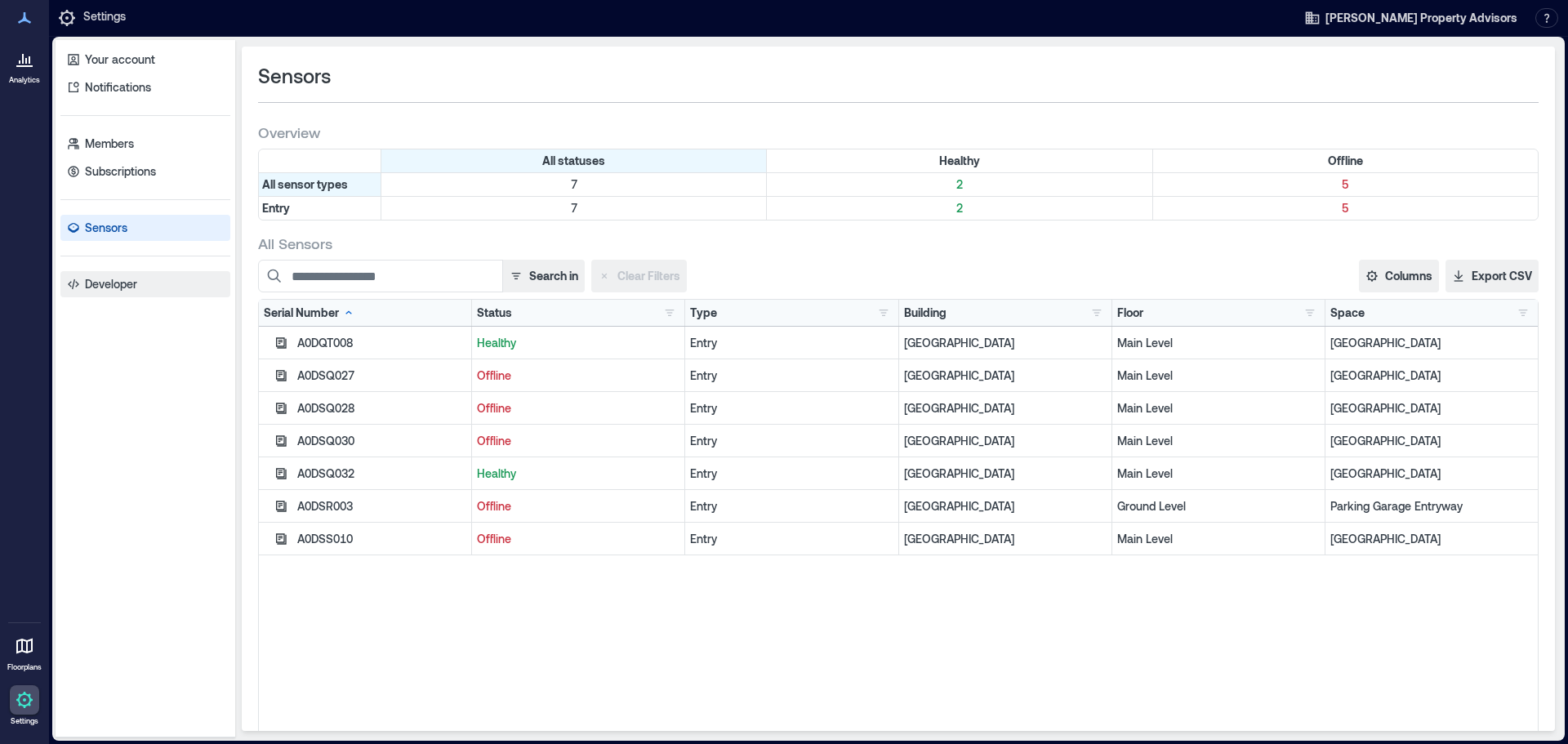
click at [110, 278] on p "Developer" at bounding box center [111, 284] width 52 height 17
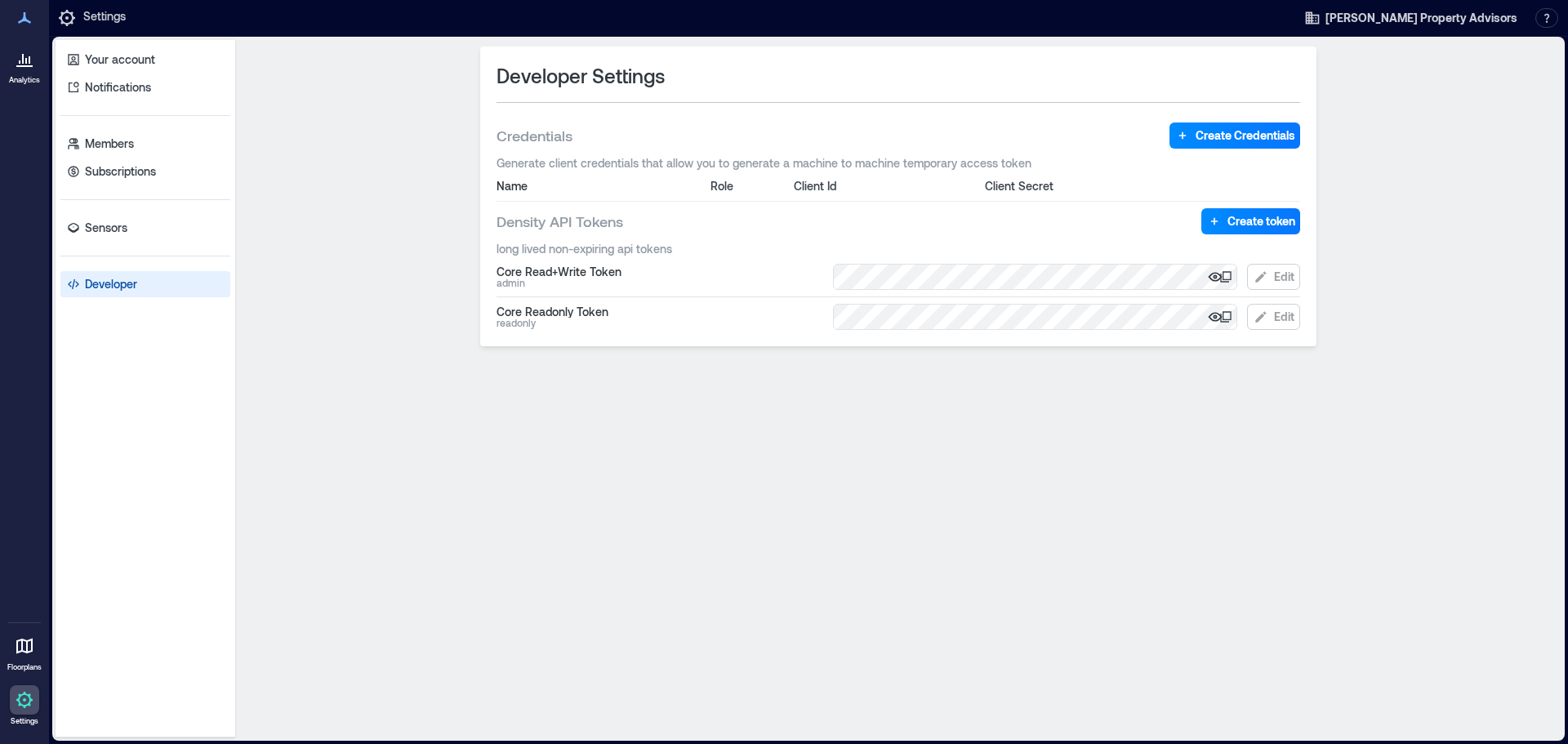
click at [25, 67] on icon at bounding box center [25, 66] width 17 height 2
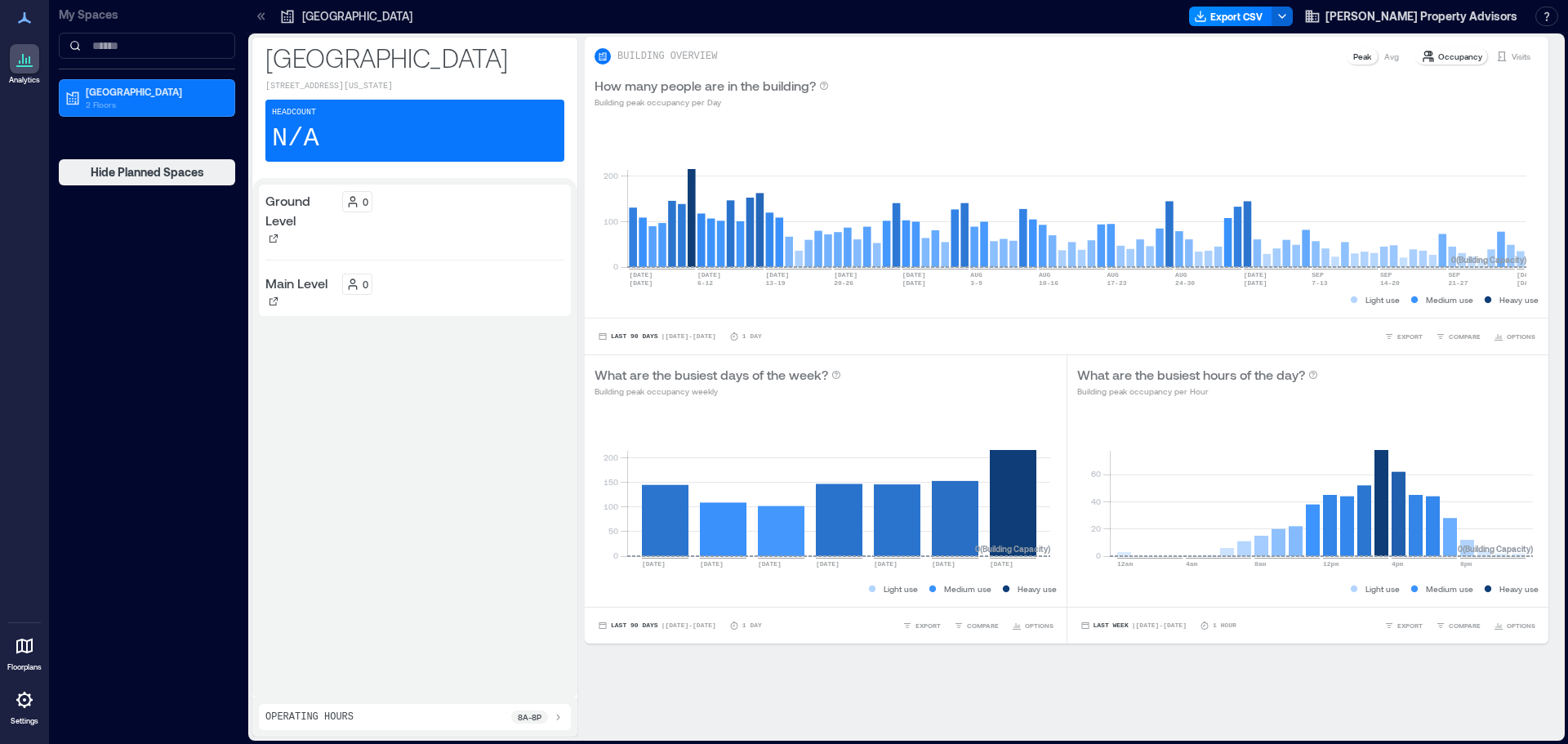
click at [302, 293] on p "Main Level" at bounding box center [296, 283] width 62 height 20
click at [357, 291] on icon at bounding box center [352, 284] width 13 height 13
click at [23, 641] on icon at bounding box center [25, 646] width 17 height 16
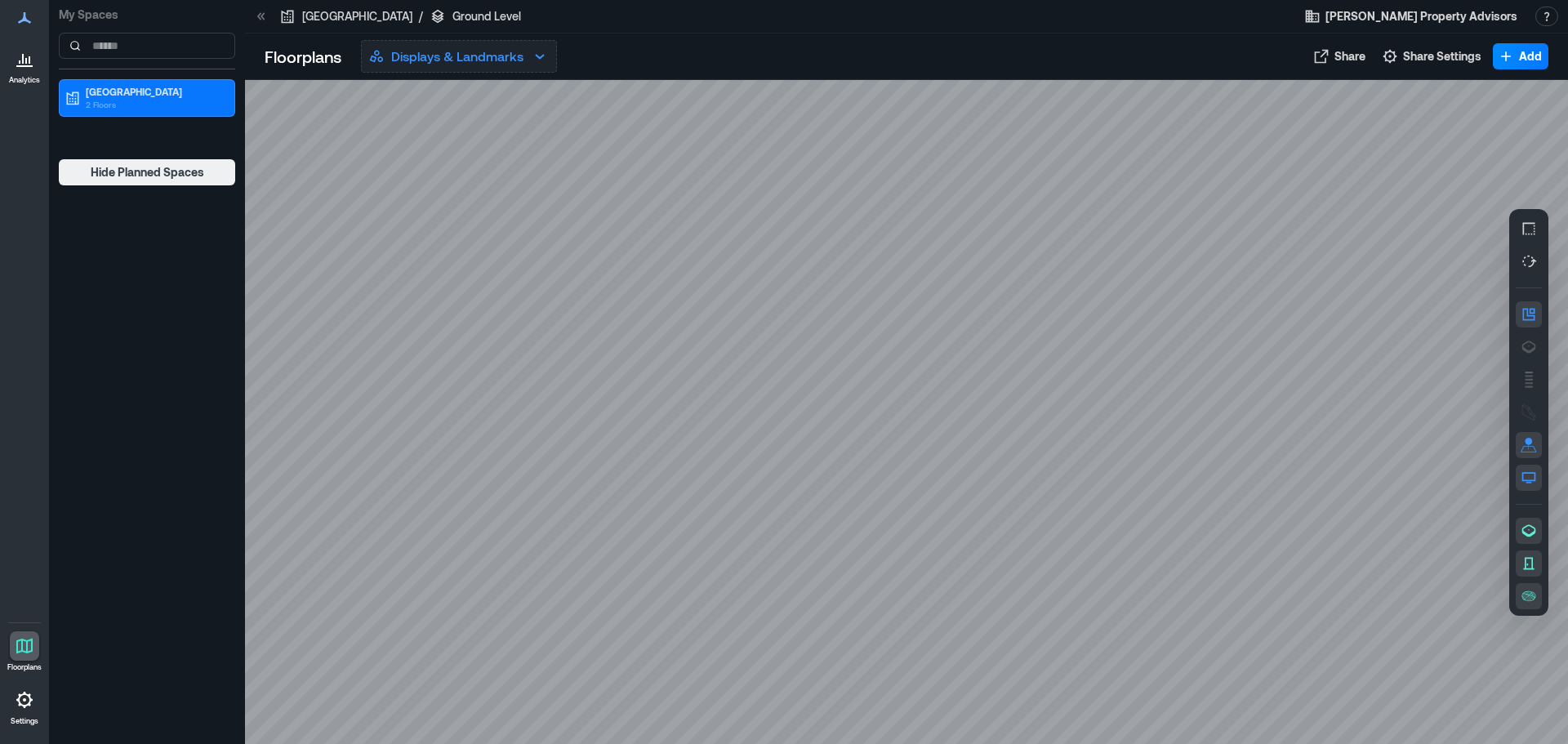
click at [451, 50] on p "Displays & Landmarks" at bounding box center [457, 56] width 133 height 20
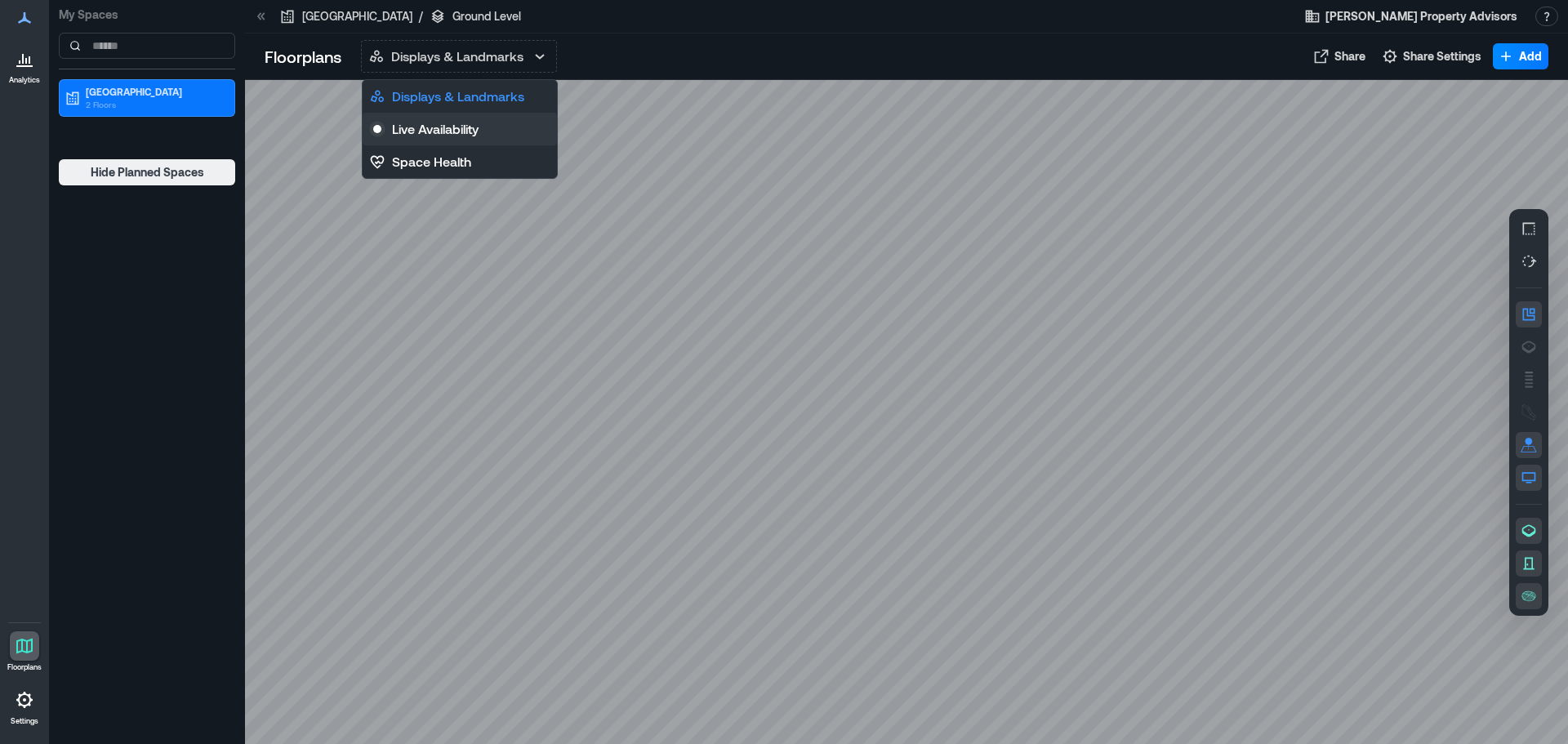
click at [477, 131] on p "Live Availability" at bounding box center [435, 129] width 86 height 20
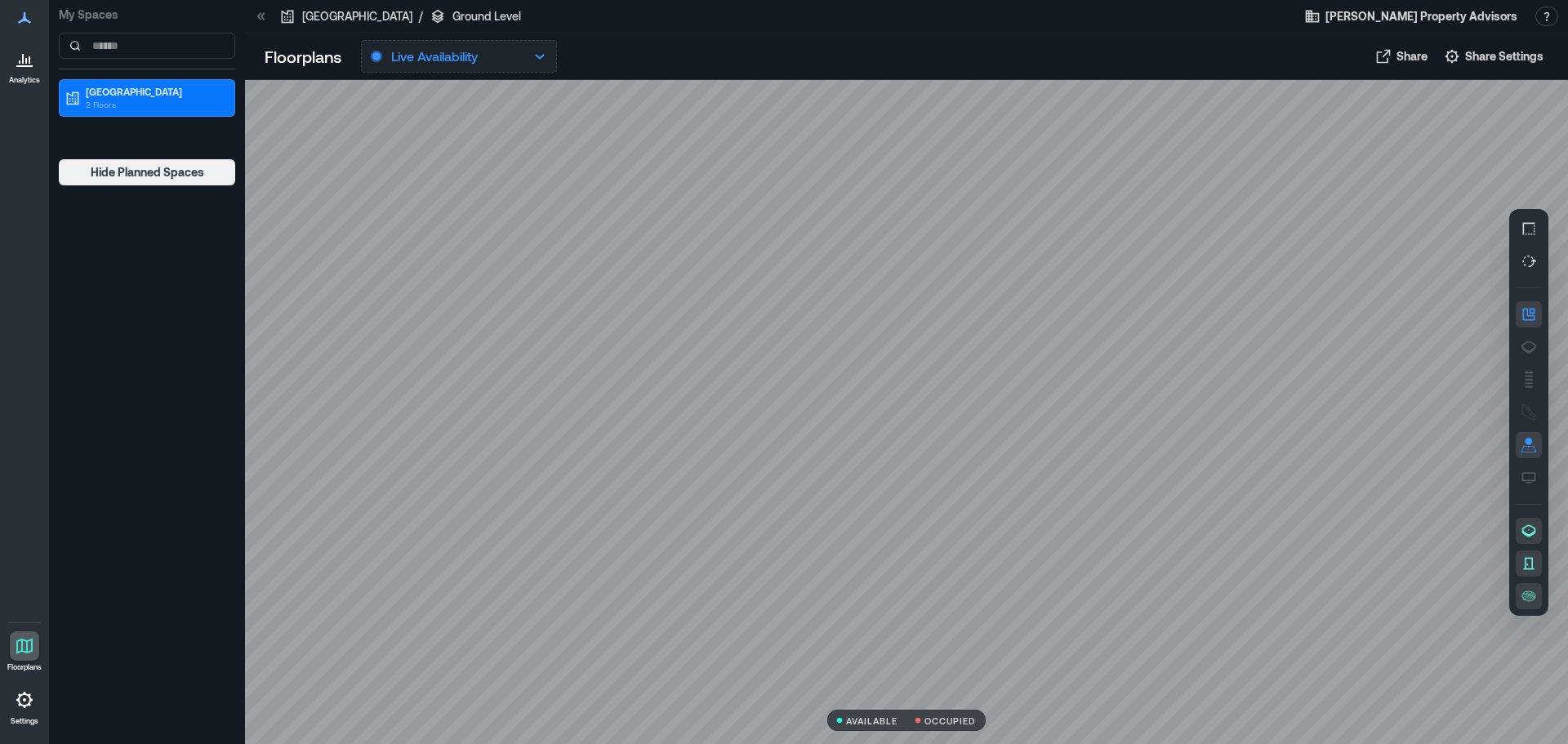
click at [539, 51] on icon "button" at bounding box center [539, 56] width 20 height 20
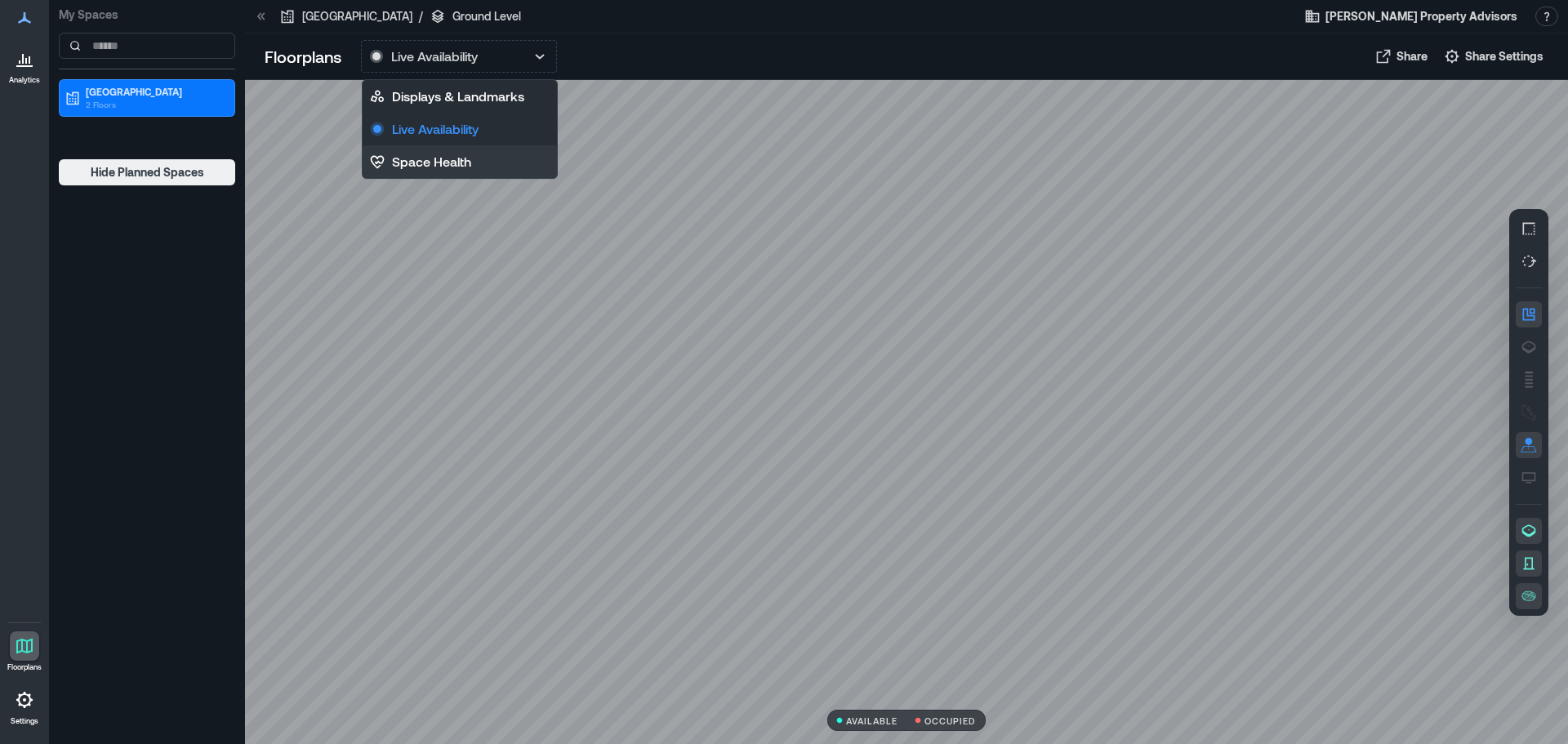
click at [471, 161] on button "Space Health" at bounding box center [459, 161] width 194 height 33
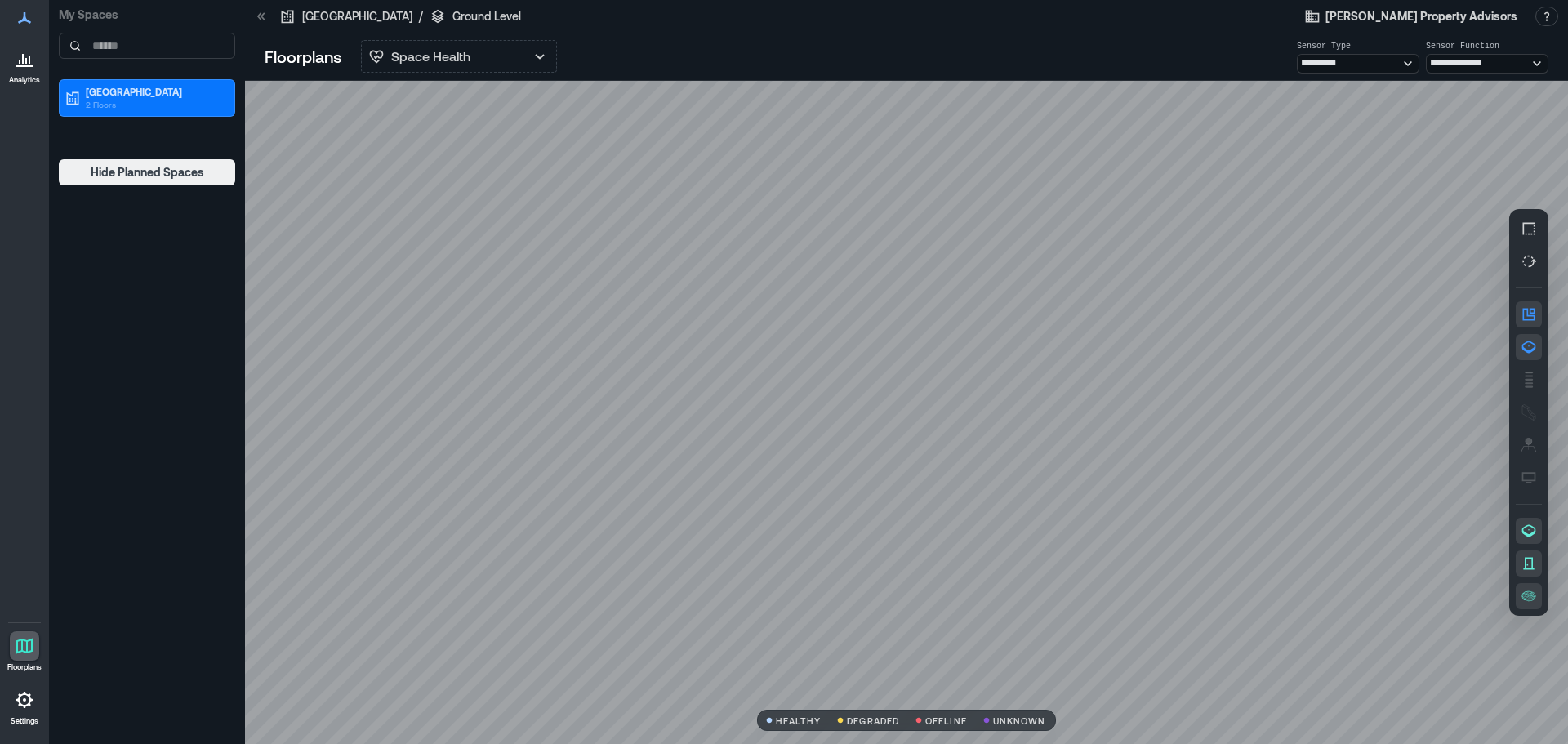
click at [949, 721] on p "OFFLINE" at bounding box center [946, 720] width 42 height 9
click at [1405, 62] on select "********* ********* *****" at bounding box center [1358, 63] width 123 height 20
click at [1297, 53] on select "********* ********* *****" at bounding box center [1358, 63] width 123 height 20
click at [1407, 60] on select "********* ********* *****" at bounding box center [1358, 63] width 123 height 20
click at [1297, 53] on select "********* ********* *****" at bounding box center [1358, 63] width 123 height 20
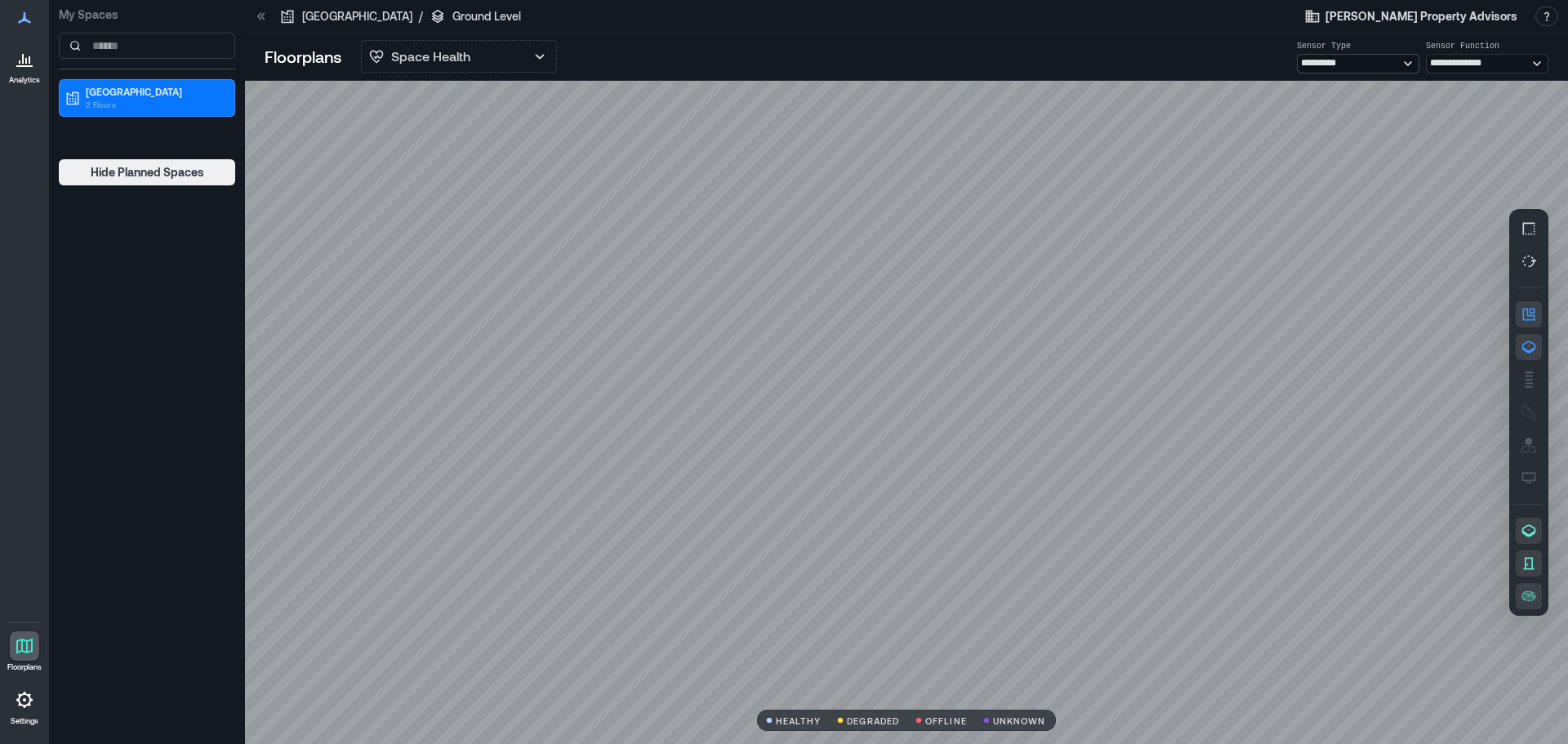
click at [1409, 58] on select "********* ********* *****" at bounding box center [1358, 63] width 123 height 20
select select "*****"
click at [1297, 53] on select "********* ********* *****" at bounding box center [1358, 63] width 123 height 20
click at [26, 646] on icon at bounding box center [25, 646] width 17 height 16
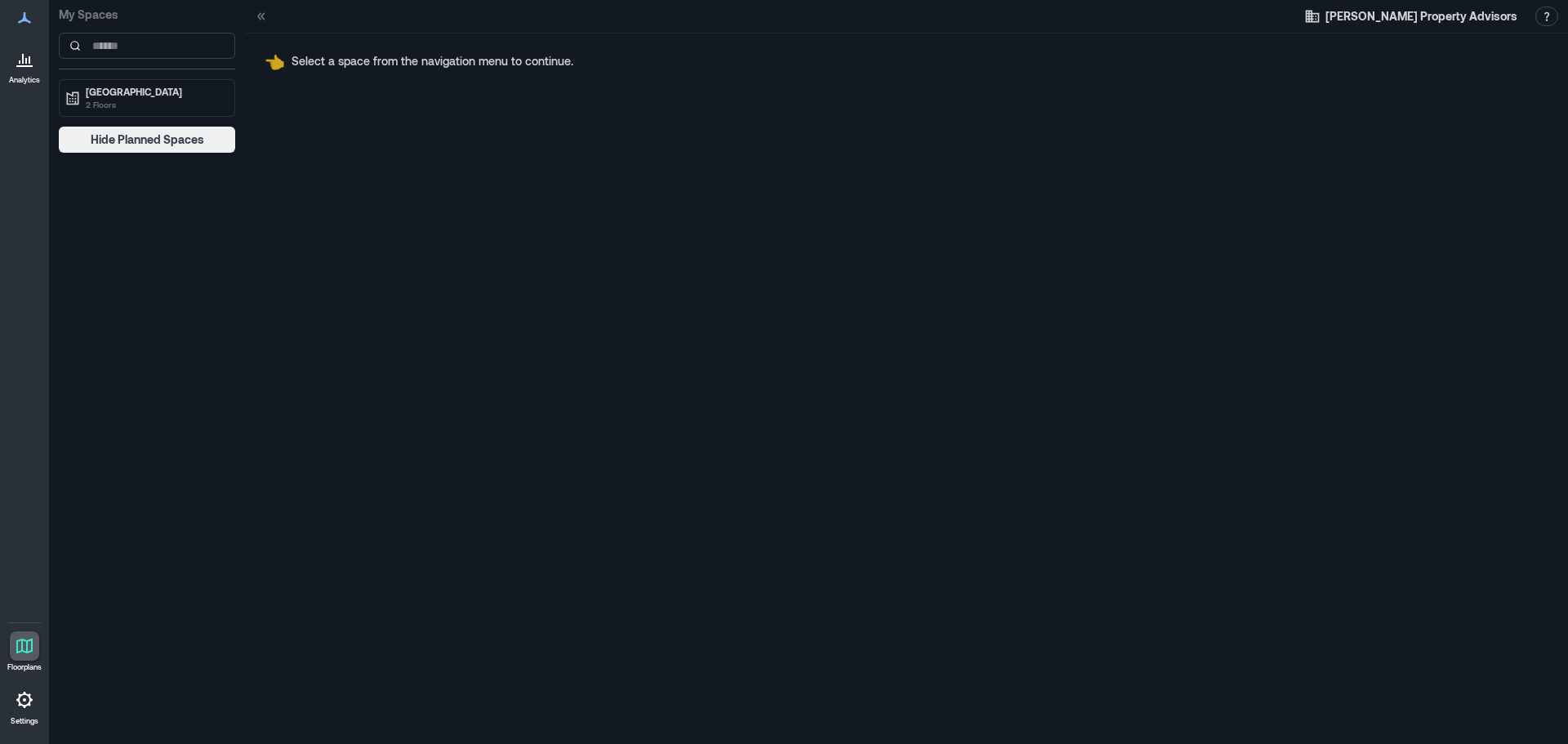
click at [17, 655] on icon at bounding box center [25, 646] width 20 height 20
click at [20, 693] on icon at bounding box center [25, 699] width 20 height 20
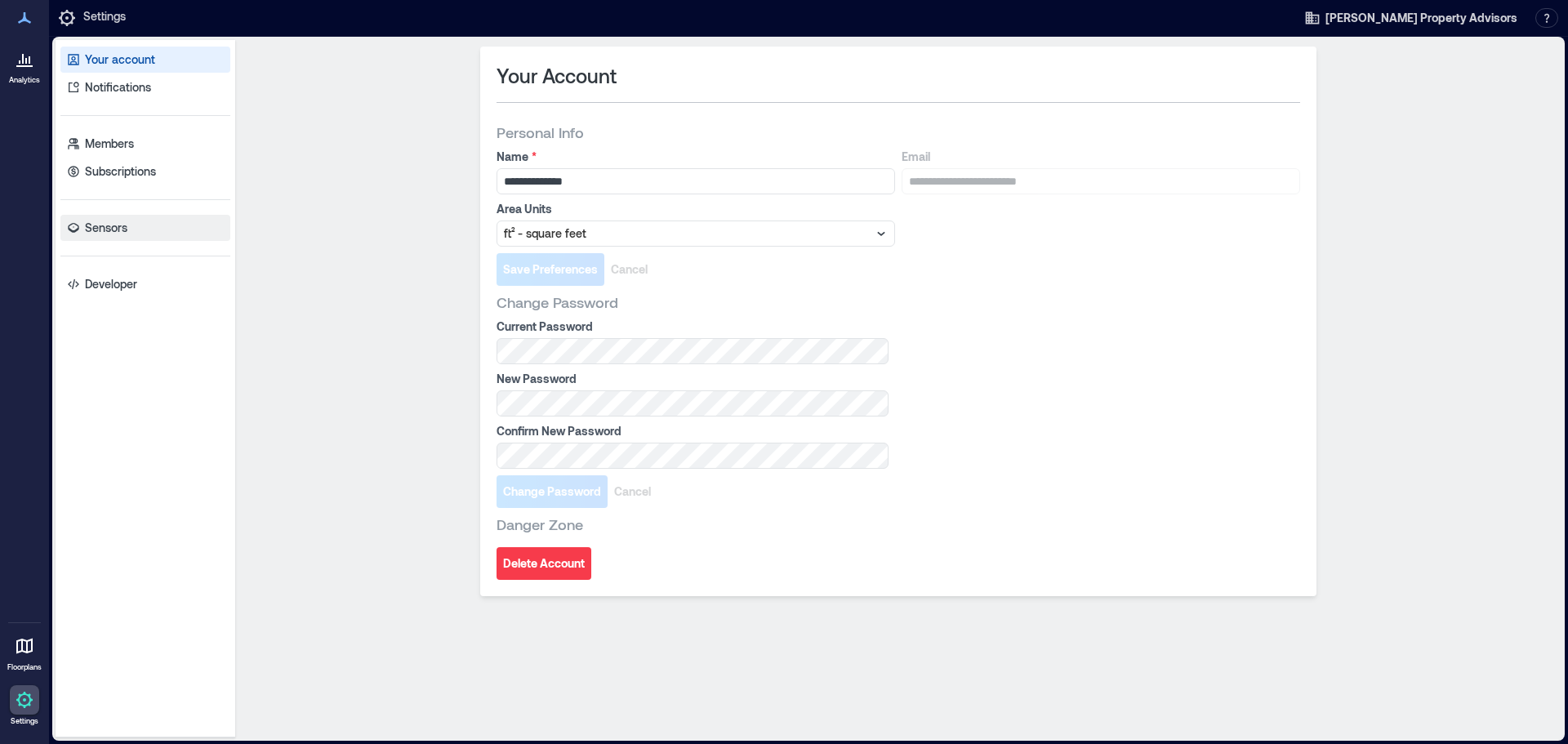
click at [115, 216] on link "Sensors" at bounding box center [146, 228] width 170 height 26
